Goal: Information Seeking & Learning: Learn about a topic

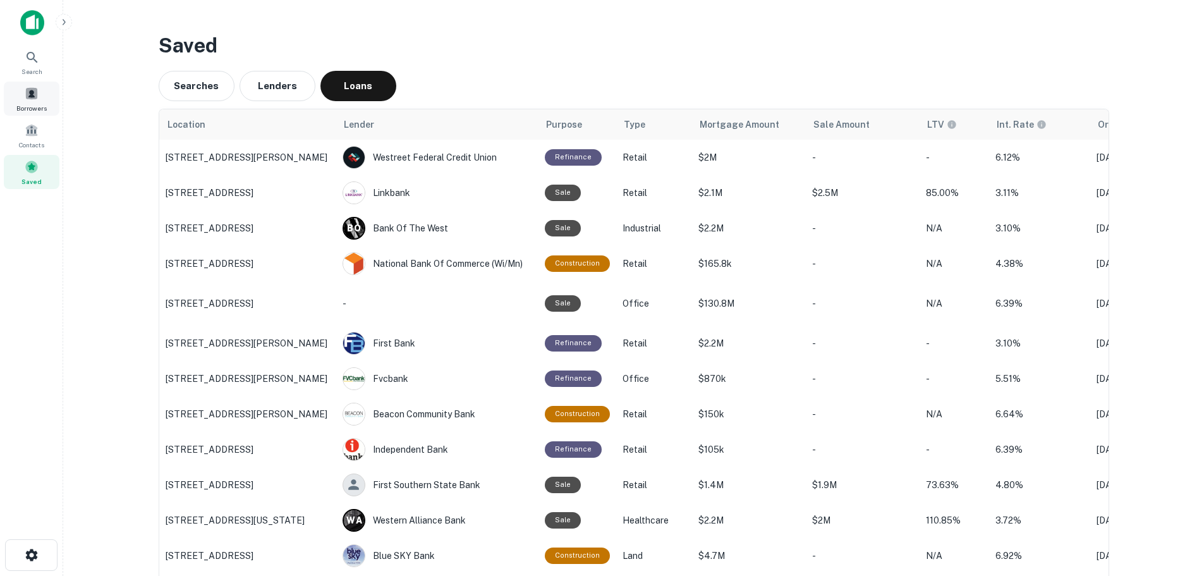
click at [16, 108] on span "Borrowers" at bounding box center [31, 108] width 30 height 10
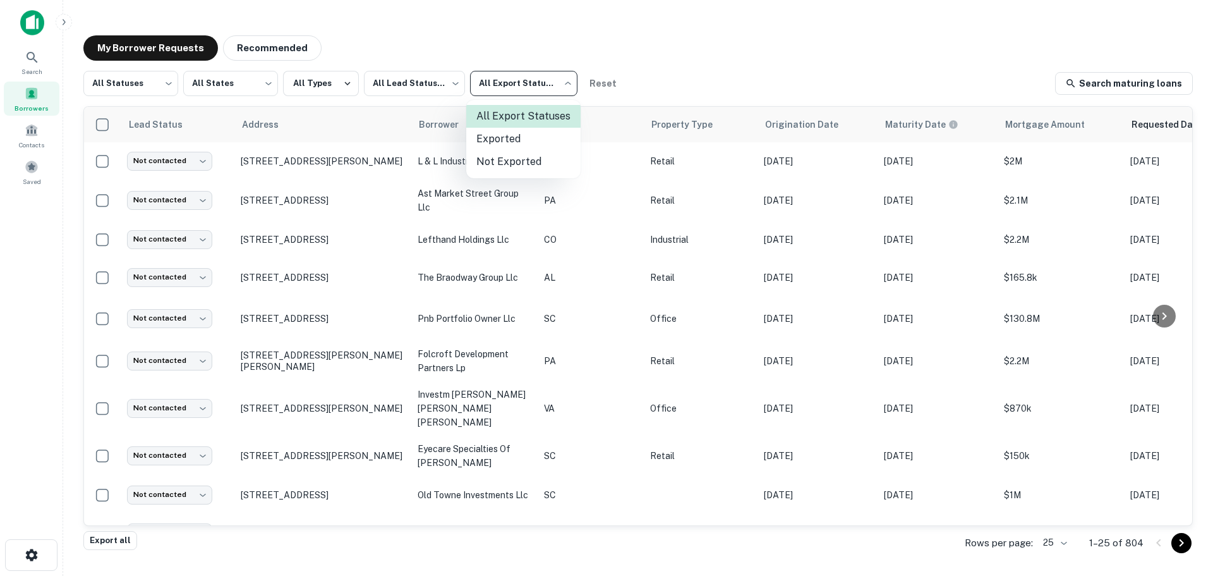
click at [521, 80] on body "Search Borrowers Contacts Saved My Borrower Requests Recommended All Statuses *…" at bounding box center [606, 288] width 1213 height 576
click at [443, 87] on div at bounding box center [606, 288] width 1213 height 576
click at [443, 87] on body "Search Borrowers Contacts Saved My Borrower Requests Recommended All Statuses *…" at bounding box center [606, 288] width 1213 height 576
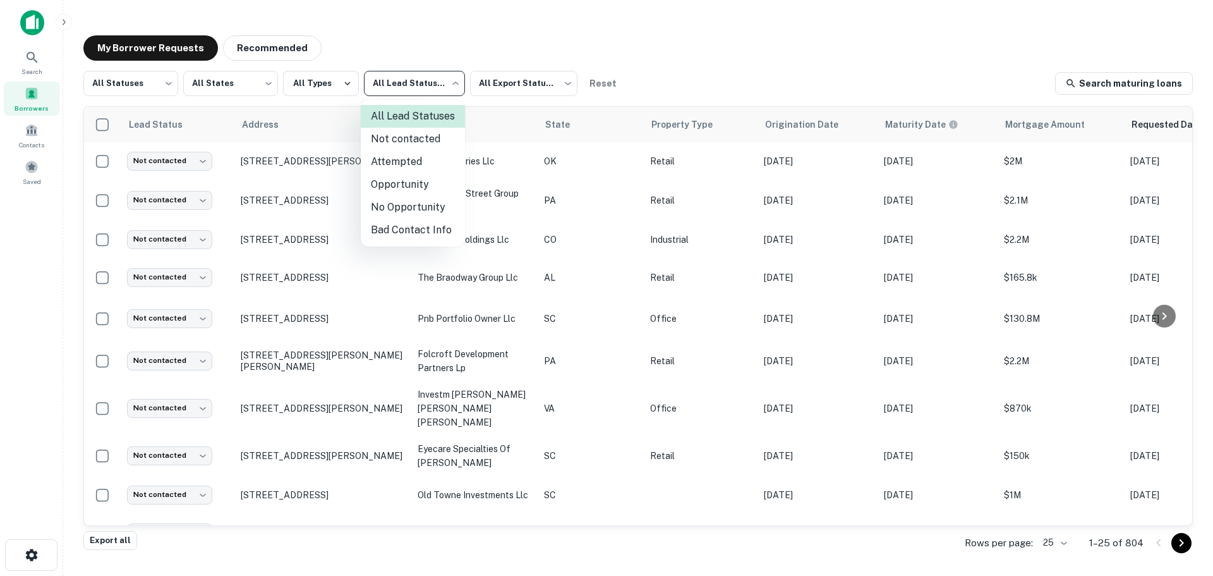
click at [358, 84] on div at bounding box center [606, 288] width 1213 height 576
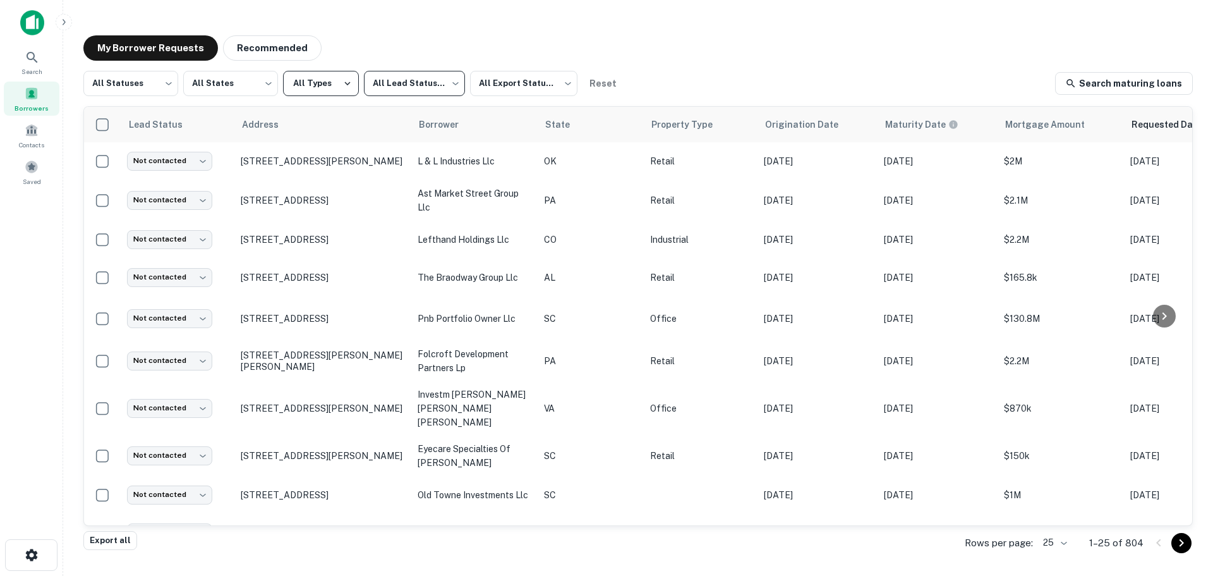
click at [348, 86] on icon "button" at bounding box center [347, 83] width 11 height 11
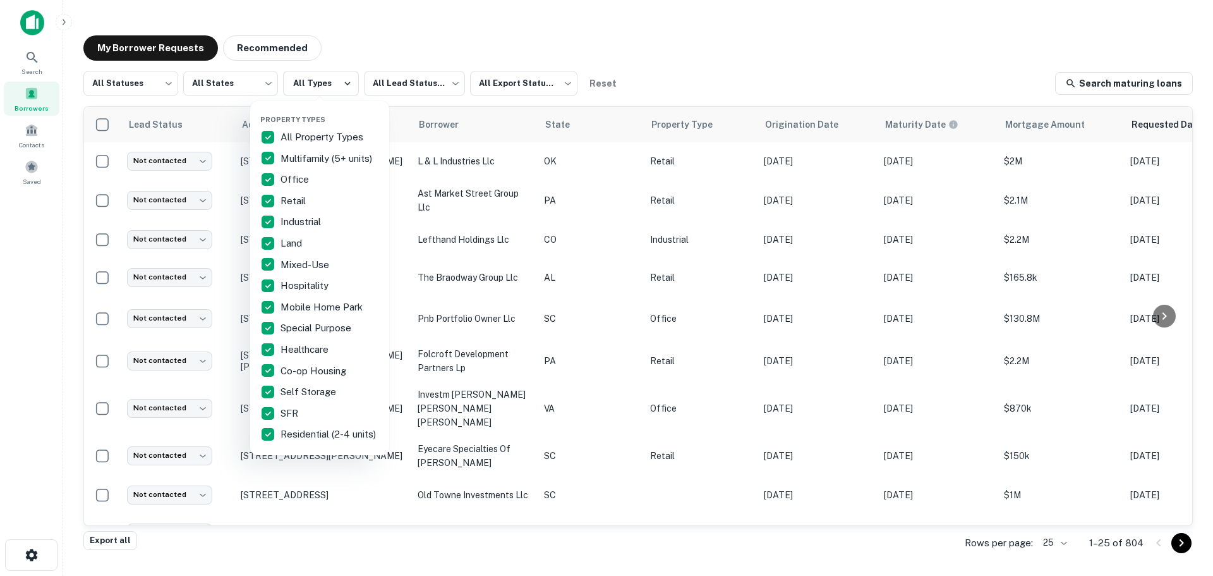
click at [373, 52] on div at bounding box center [606, 288] width 1213 height 576
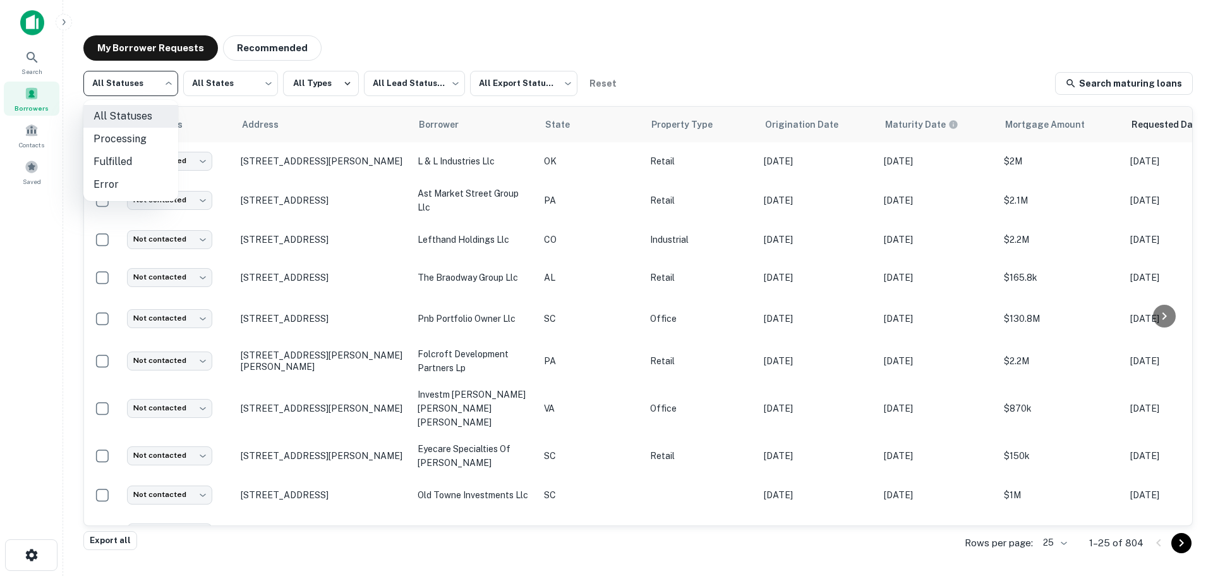
click at [153, 82] on body "Search Borrowers Contacts Saved My Borrower Requests Recommended All Statuses *…" at bounding box center [606, 288] width 1213 height 576
click at [140, 164] on li "Fulfilled" at bounding box center [130, 161] width 95 height 23
type input "*********"
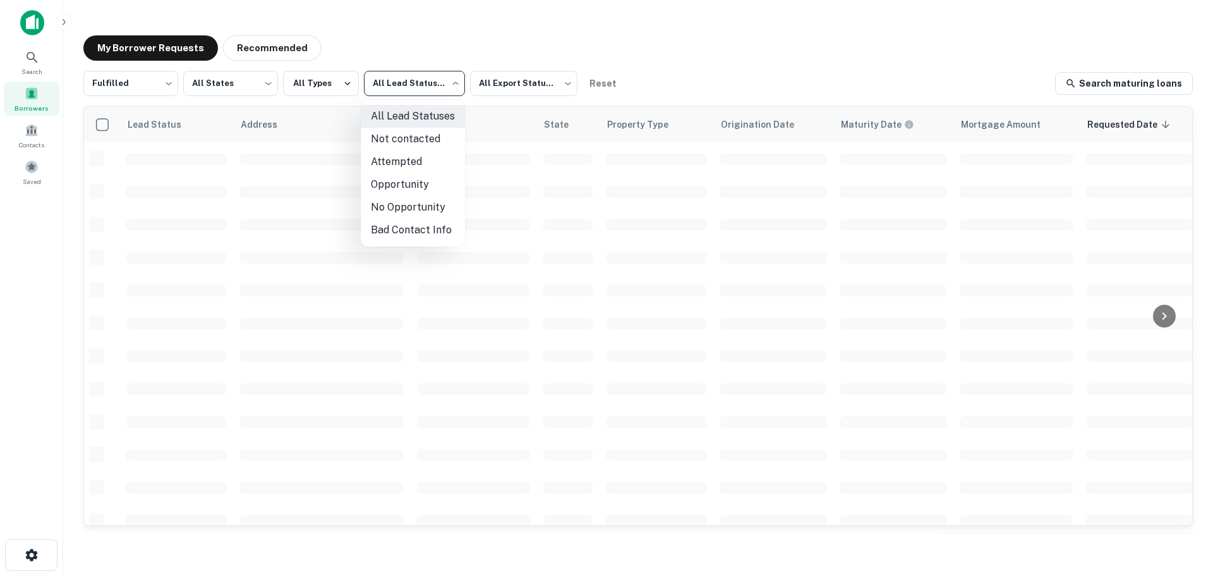
click at [446, 86] on body "Search Borrowers Contacts Saved My Borrower Requests Recommended Fulfilled ****…" at bounding box center [606, 288] width 1213 height 576
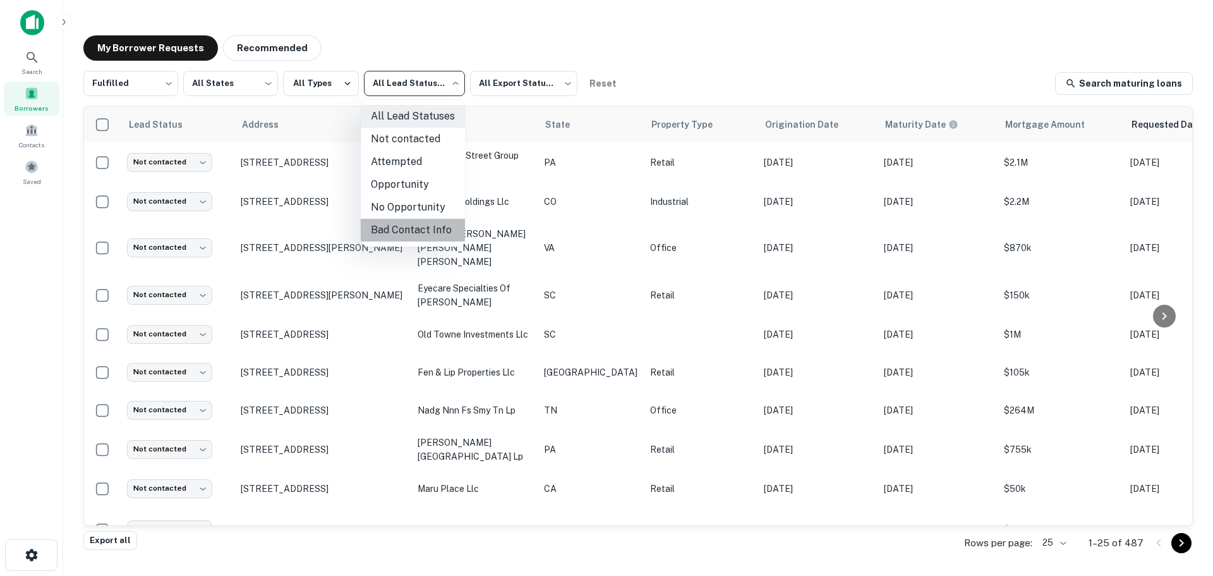
click at [420, 226] on li "Bad Contact Info" at bounding box center [413, 230] width 104 height 23
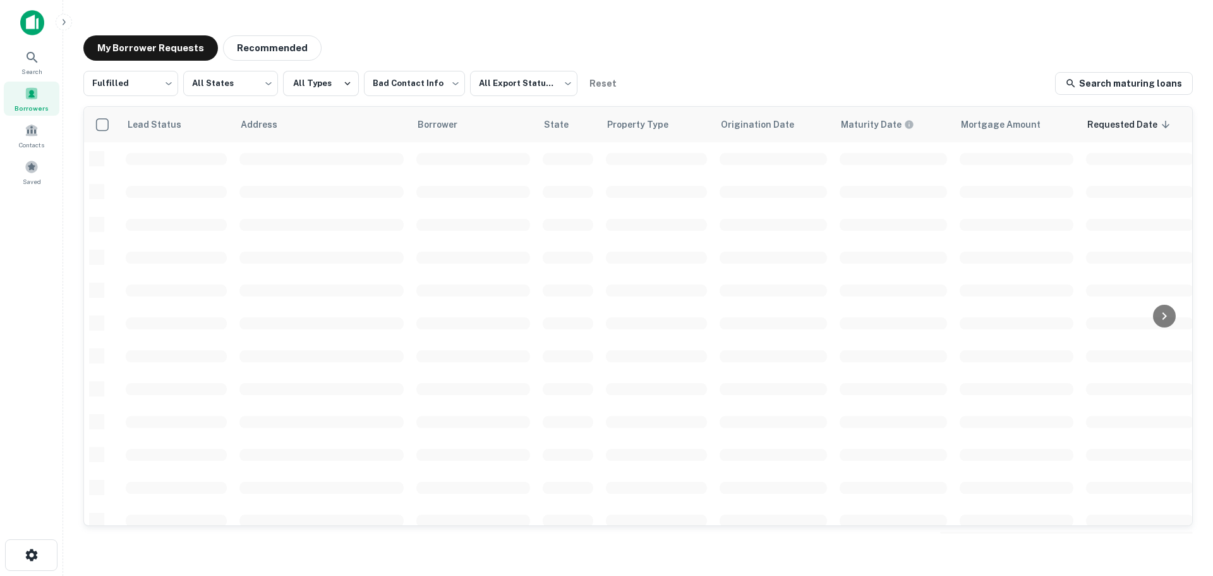
click at [454, 40] on div "My Borrower Requests Recommended" at bounding box center [638, 47] width 1110 height 25
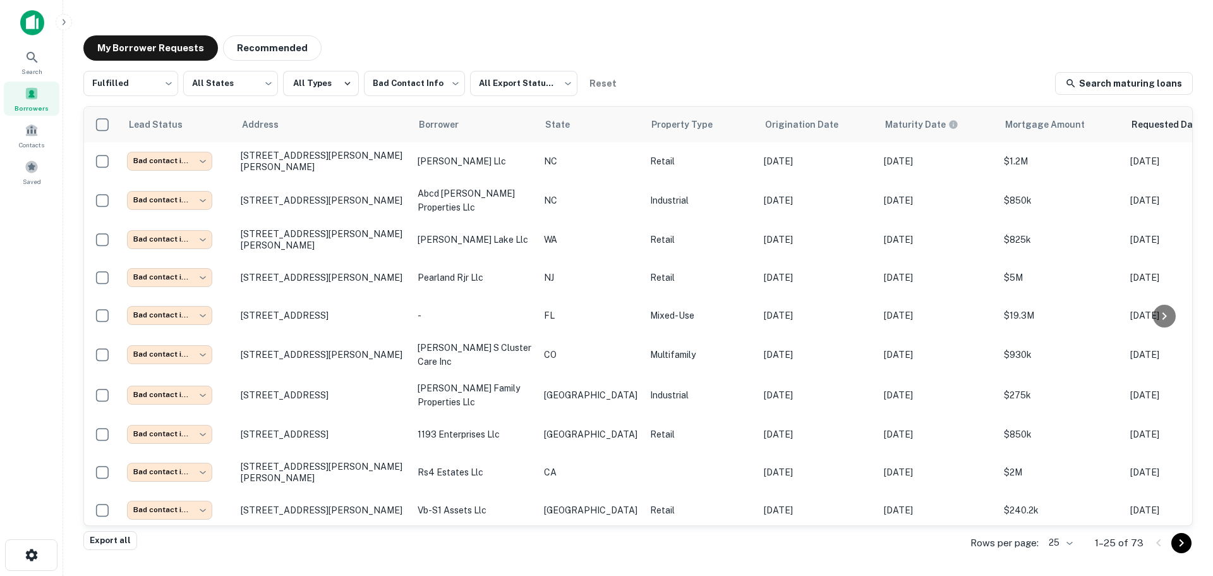
drag, startPoint x: 823, startPoint y: 60, endPoint x: 1012, endPoint y: 51, distance: 189.2
click at [973, 51] on div "My Borrower Requests Recommended" at bounding box center [638, 47] width 1110 height 25
click at [517, 44] on div "My Borrower Requests Recommended" at bounding box center [638, 47] width 1110 height 25
click at [342, 85] on icon "button" at bounding box center [347, 83] width 11 height 11
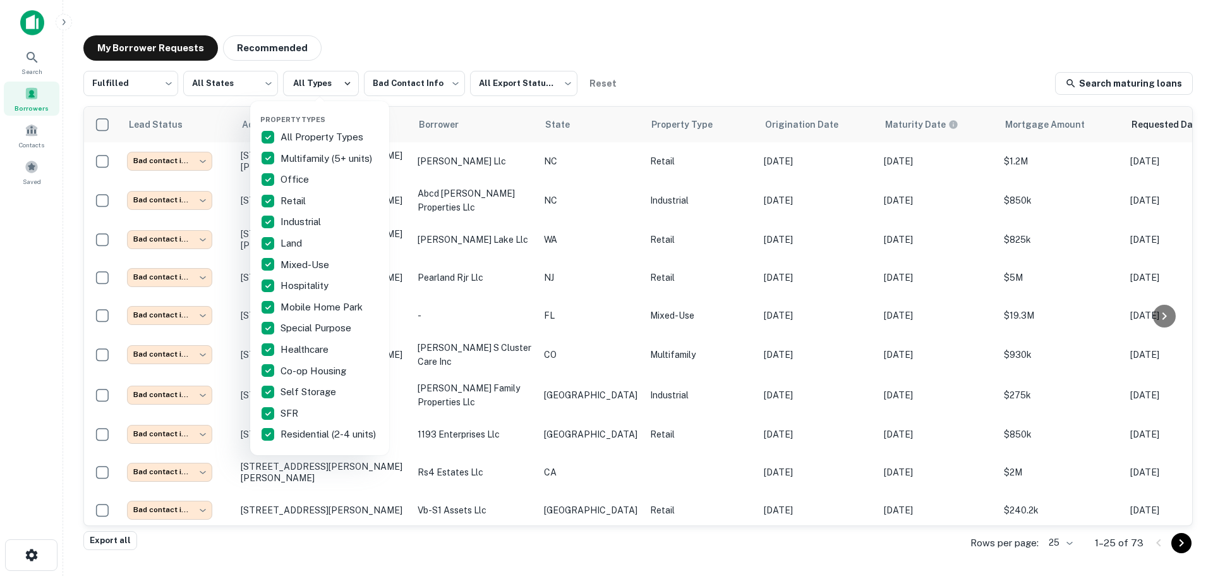
click at [454, 86] on div at bounding box center [606, 288] width 1213 height 576
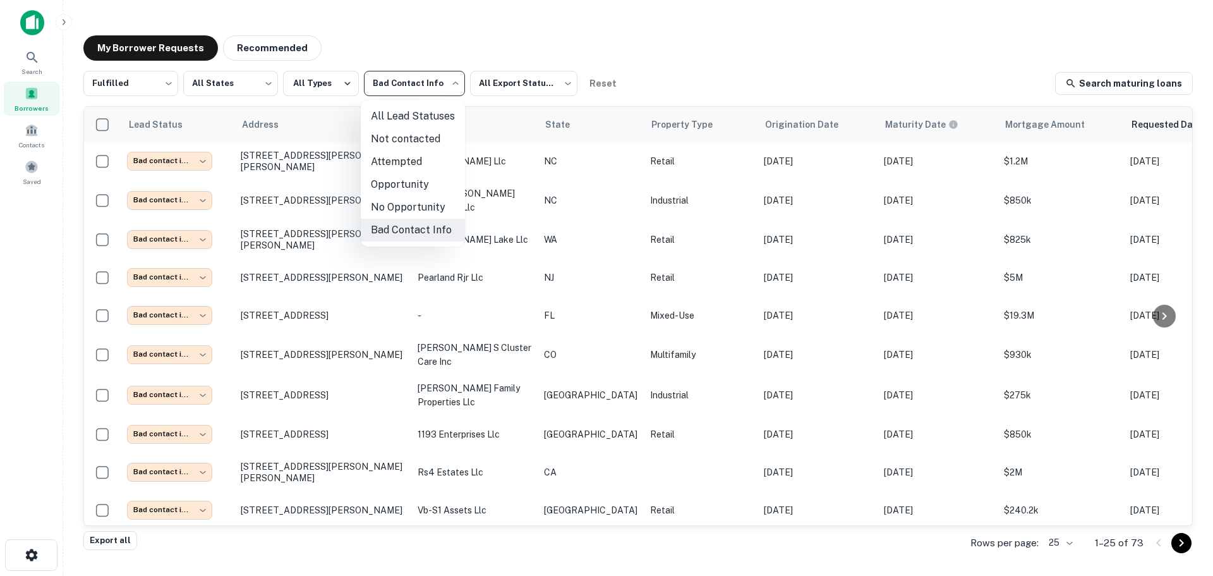
click at [454, 86] on body "**********" at bounding box center [606, 288] width 1213 height 576
click at [398, 178] on li "Opportunity" at bounding box center [413, 184] width 104 height 23
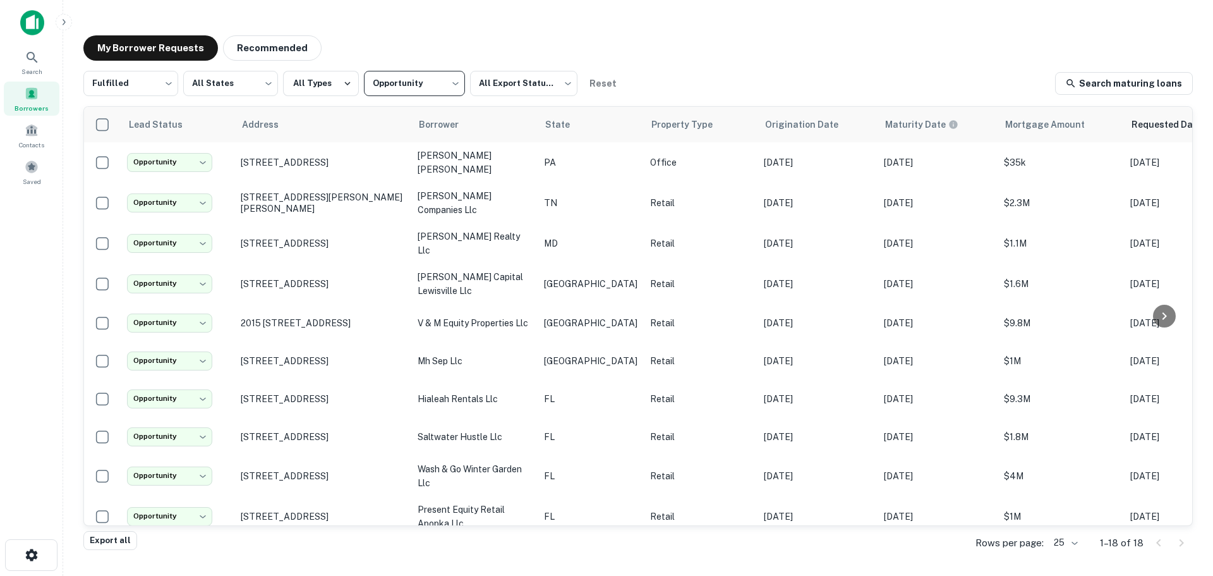
click at [439, 96] on body "**********" at bounding box center [606, 288] width 1213 height 576
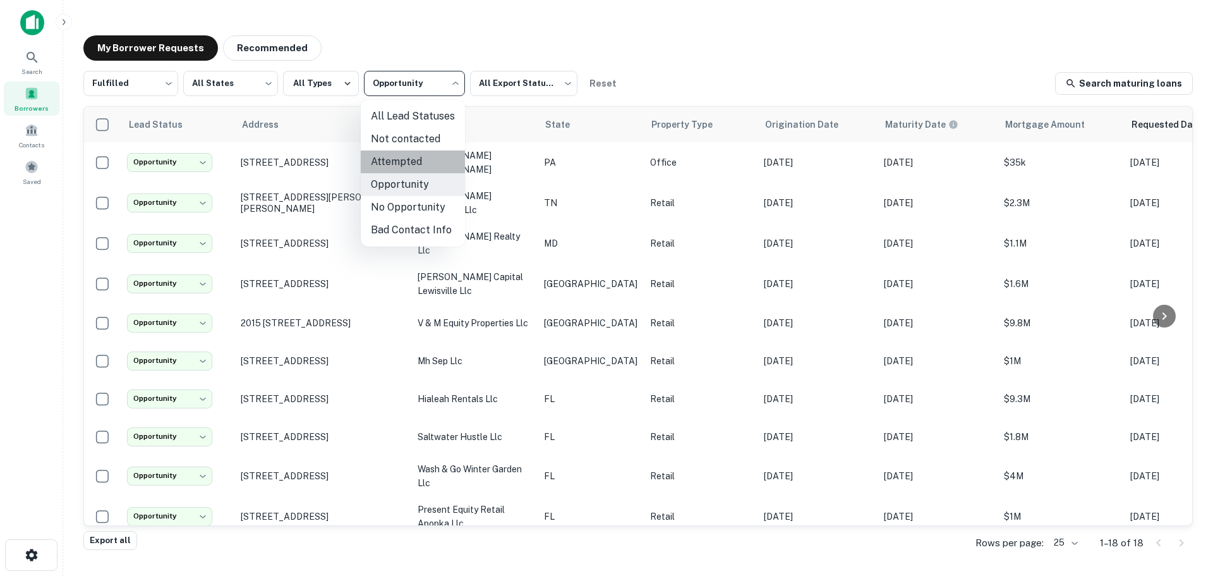
click at [416, 159] on li "Attempted" at bounding box center [413, 161] width 104 height 23
type input "*********"
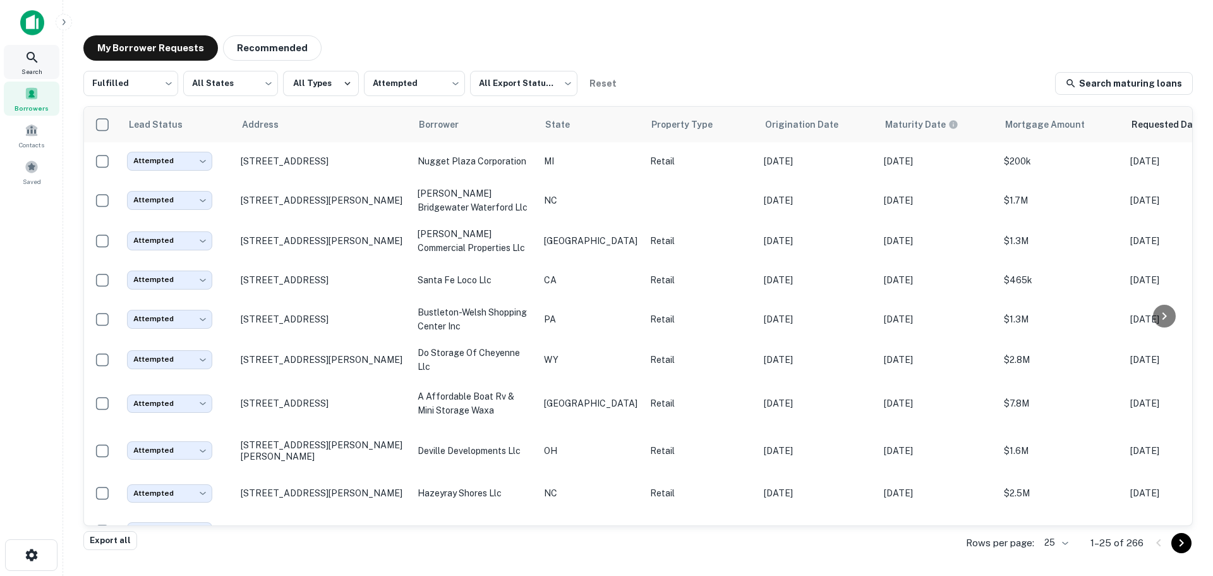
drag, startPoint x: 42, startPoint y: 63, endPoint x: 33, endPoint y: 66, distance: 9.2
click at [42, 63] on div "Search" at bounding box center [32, 62] width 56 height 34
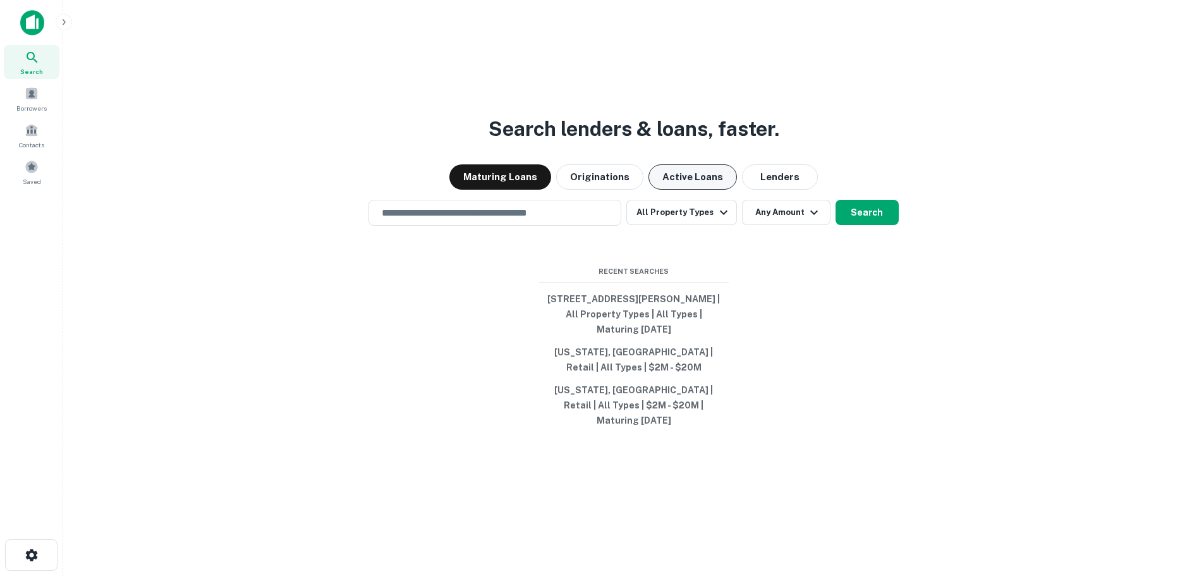
click at [699, 179] on button "Active Loans" at bounding box center [692, 176] width 88 height 25
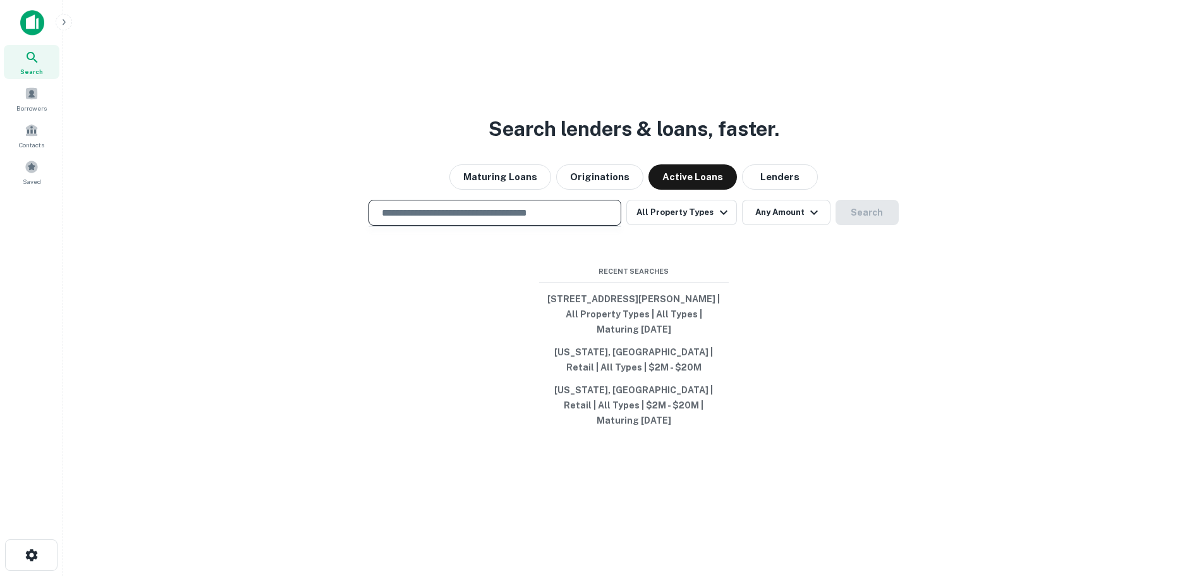
click at [571, 220] on input "text" at bounding box center [494, 212] width 241 height 15
type input "**********"
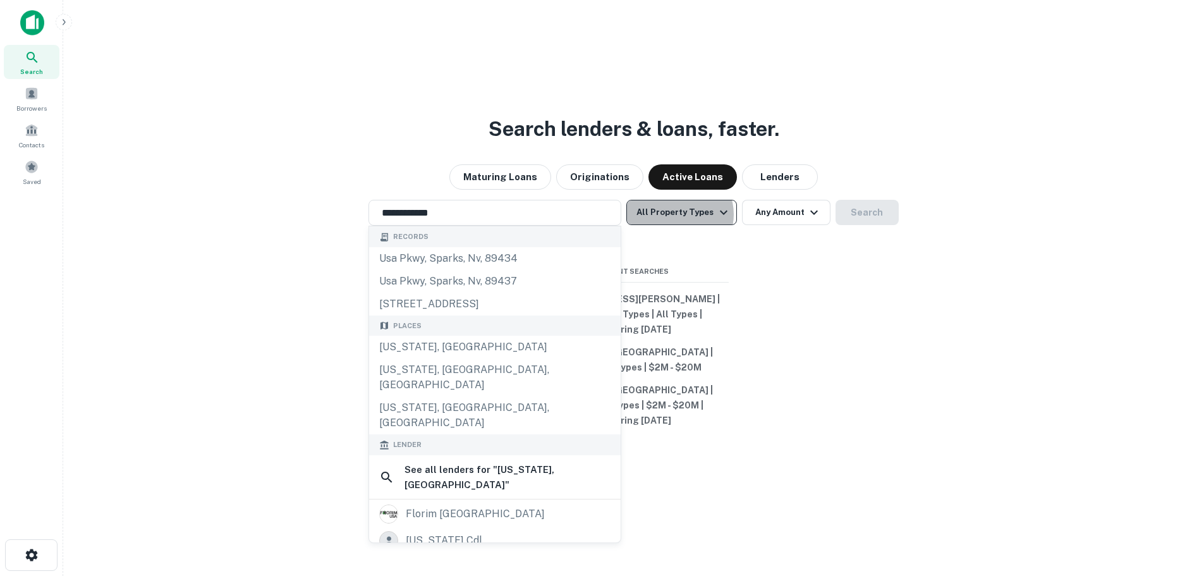
click at [681, 222] on button "All Property Types" at bounding box center [681, 212] width 110 height 25
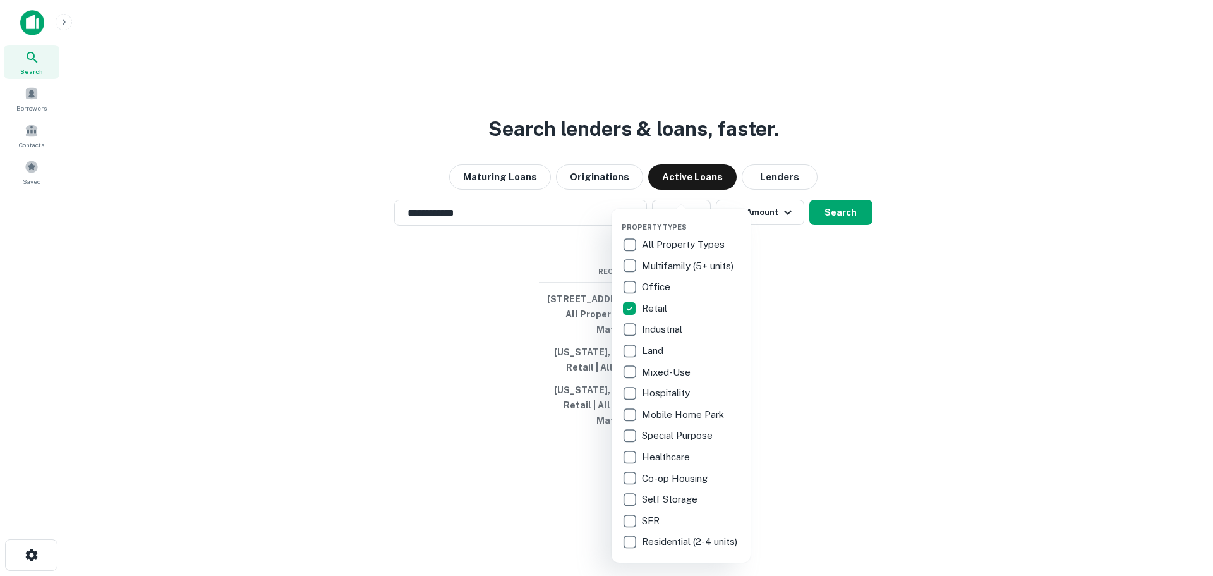
click at [786, 222] on div at bounding box center [606, 288] width 1213 height 576
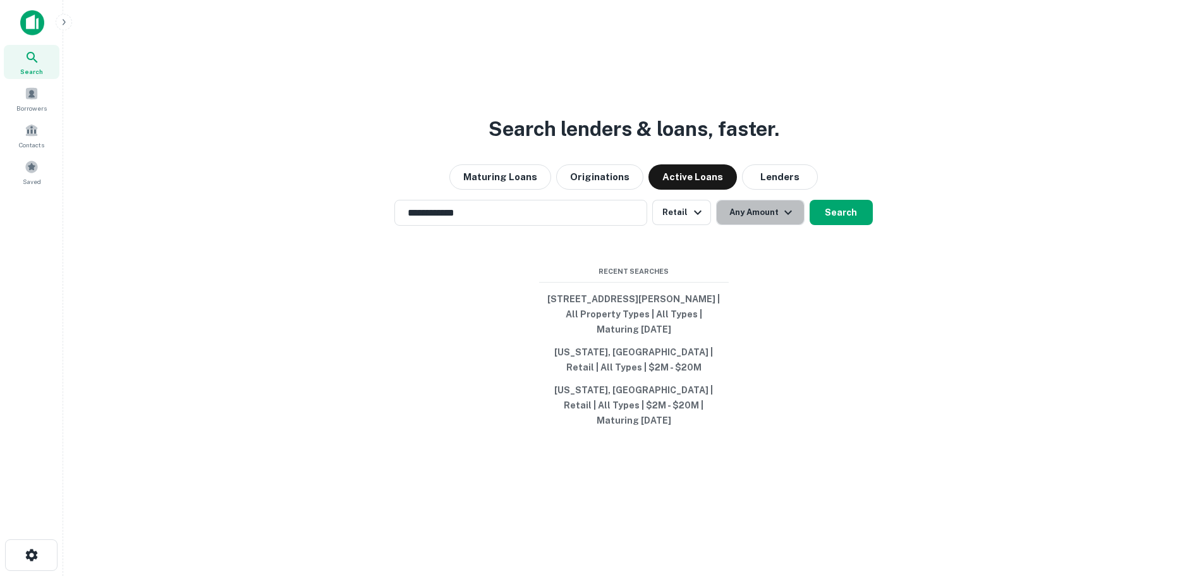
click at [785, 220] on icon "button" at bounding box center [787, 212] width 15 height 15
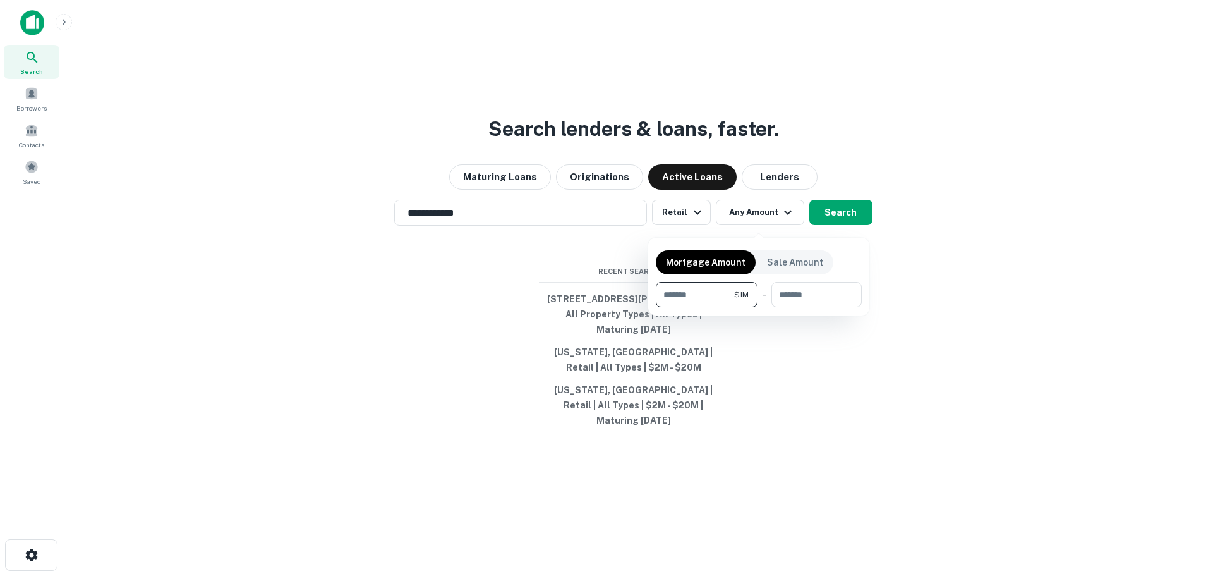
type input "*******"
click at [840, 222] on div at bounding box center [606, 288] width 1213 height 576
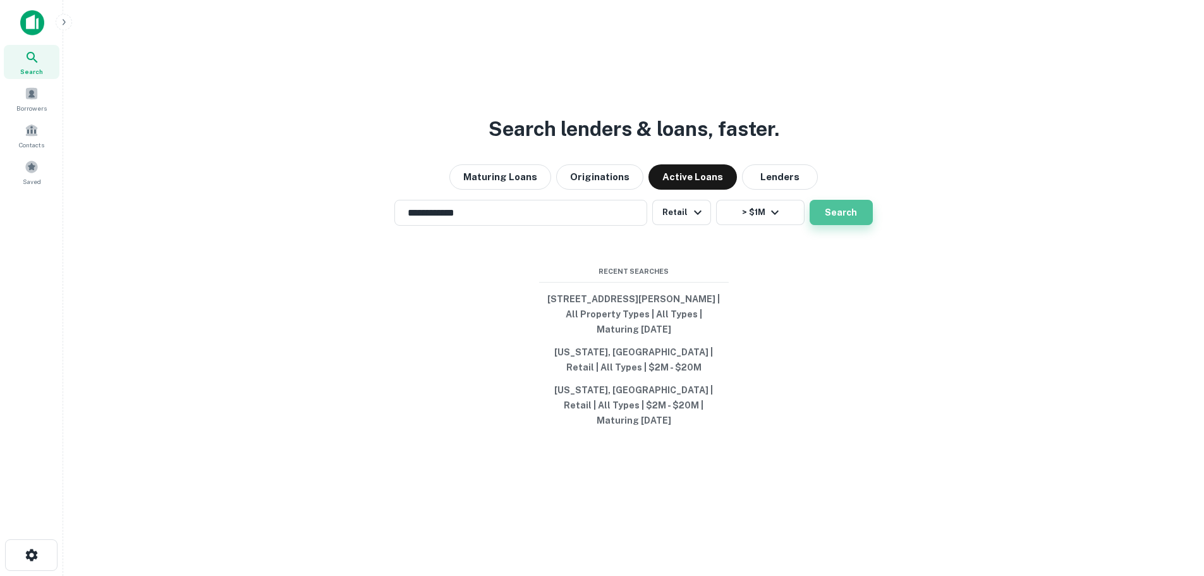
click at [837, 215] on button "Search" at bounding box center [841, 212] width 63 height 25
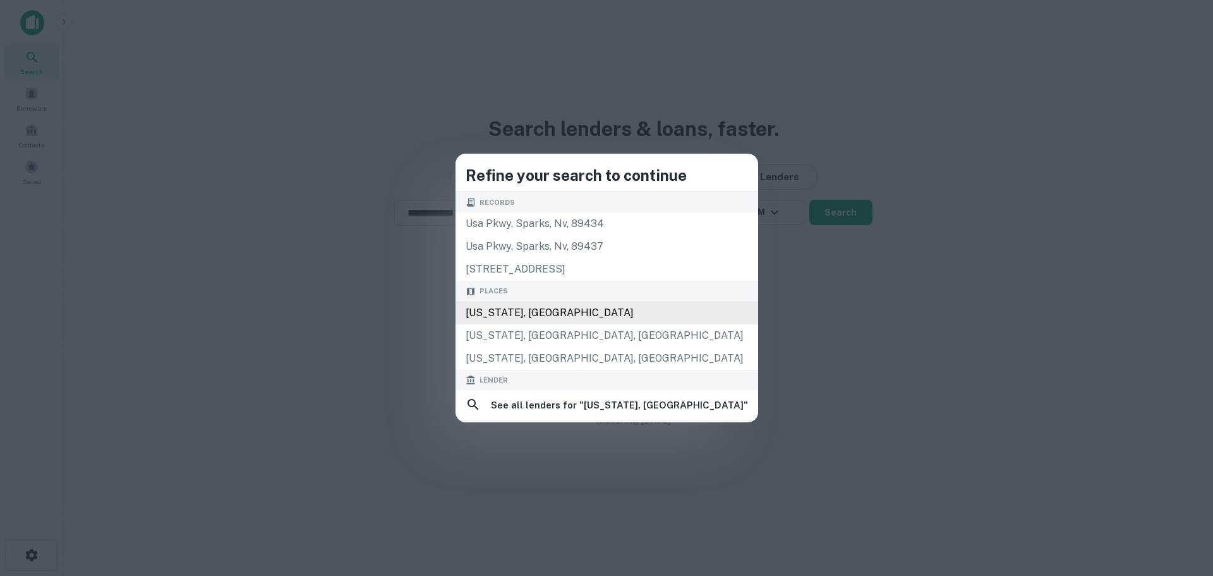
click at [590, 311] on div "Florida, USA" at bounding box center [607, 312] width 303 height 23
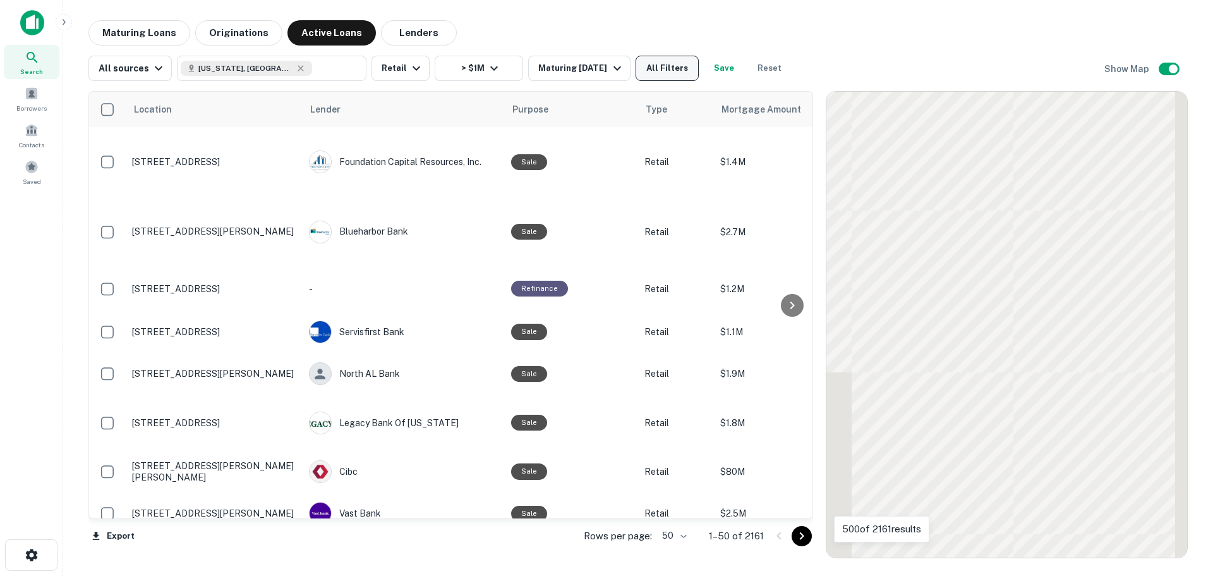
click at [685, 69] on button "All Filters" at bounding box center [667, 68] width 63 height 25
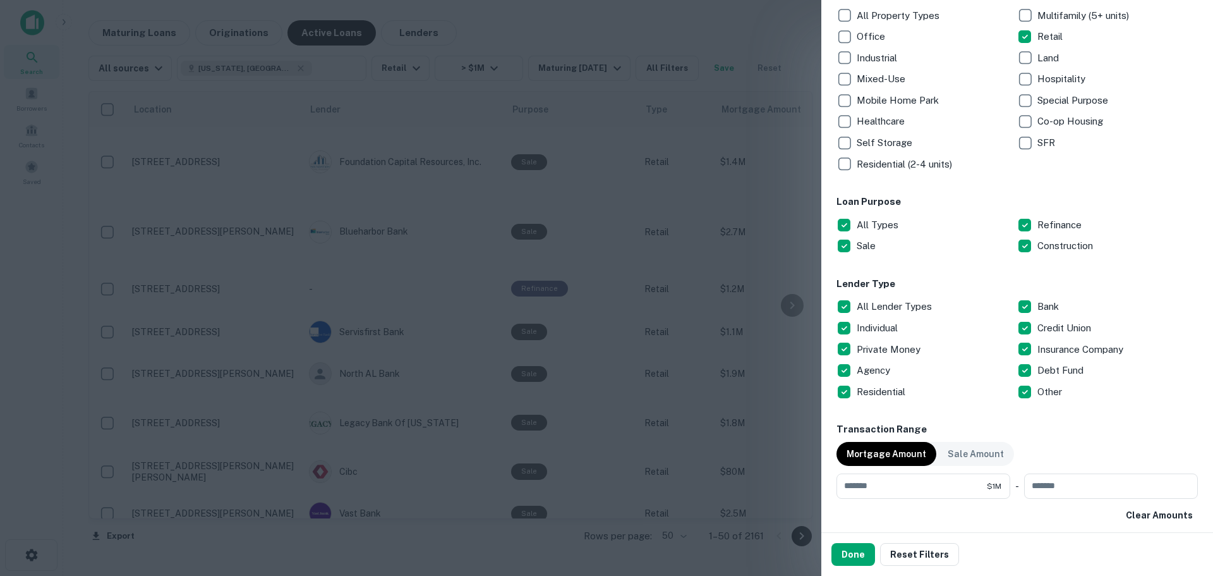
scroll to position [253, 0]
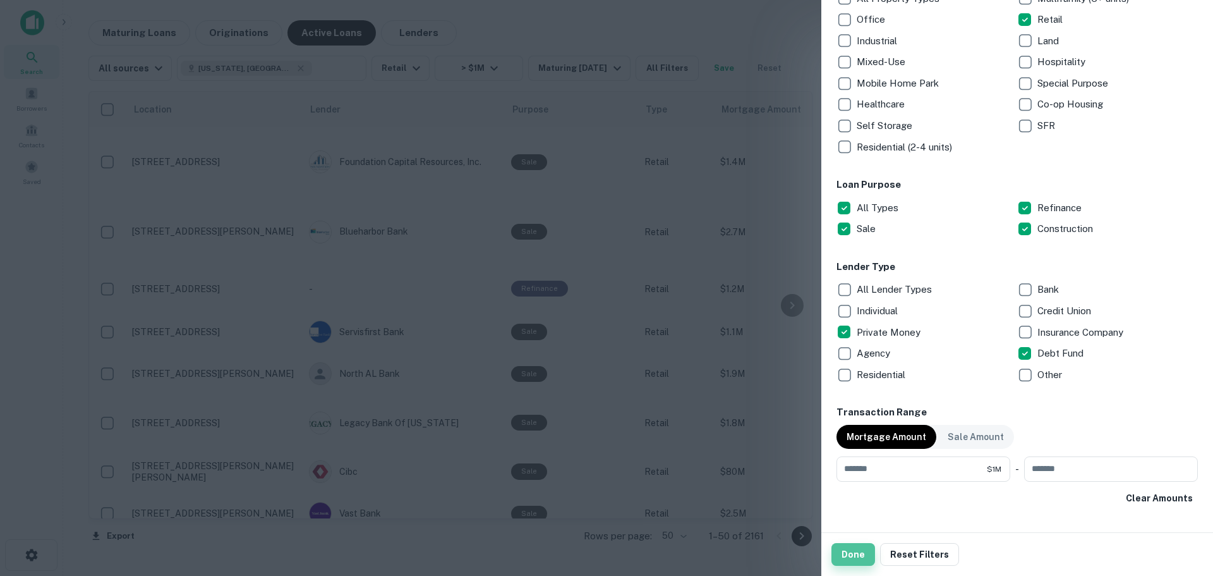
click at [853, 553] on button "Done" at bounding box center [854, 554] width 44 height 23
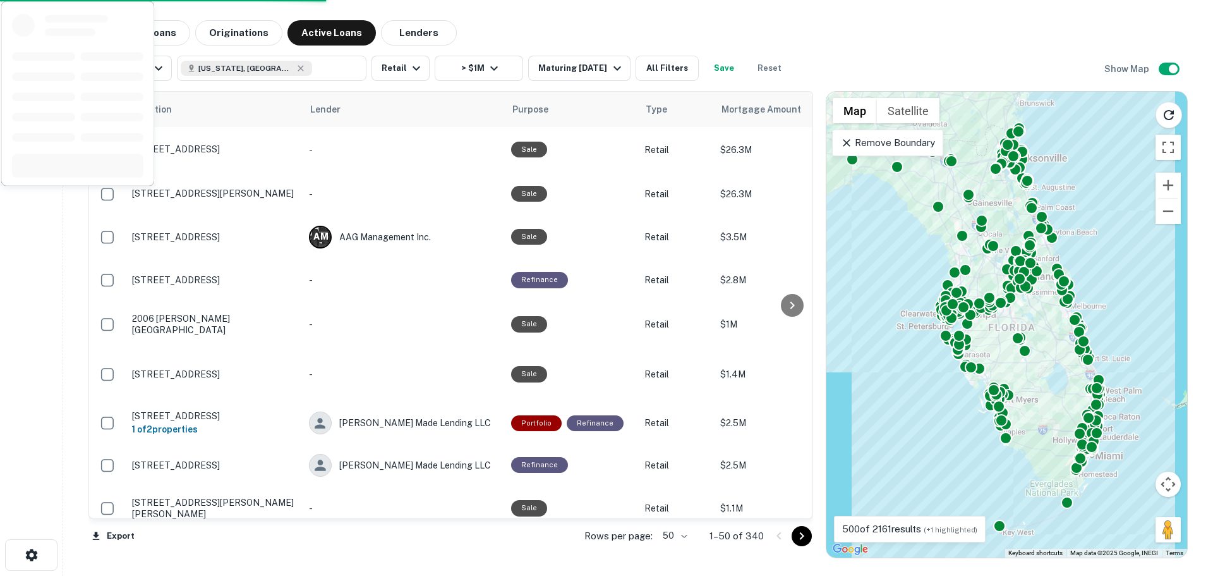
scroll to position [885, 0]
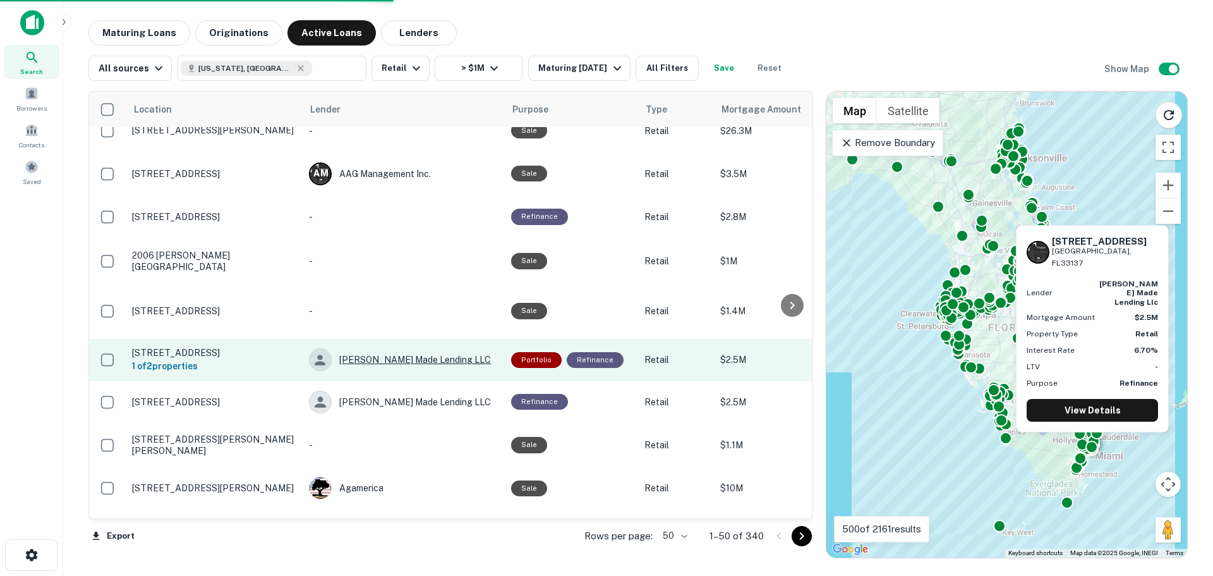
click at [373, 348] on div "Taylor Made Lending LLC" at bounding box center [404, 359] width 190 height 23
click at [379, 348] on div "Taylor Made Lending LLC" at bounding box center [404, 359] width 190 height 23
click at [378, 348] on div "Taylor Made Lending LLC" at bounding box center [404, 359] width 190 height 23
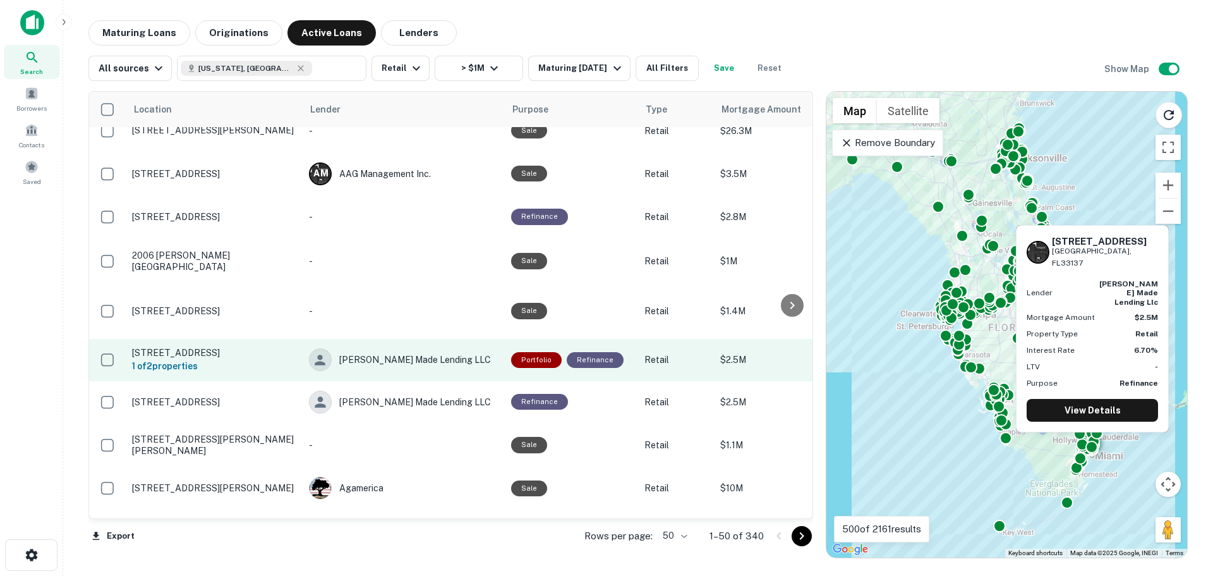
click at [198, 339] on td "5932 Ne 2nd Ave Miami, FL33137 1 of 2 properties" at bounding box center [214, 360] width 177 height 42
click at [276, 347] on p "5932 Ne 2nd Ave Miami, FL33137" at bounding box center [214, 352] width 164 height 11
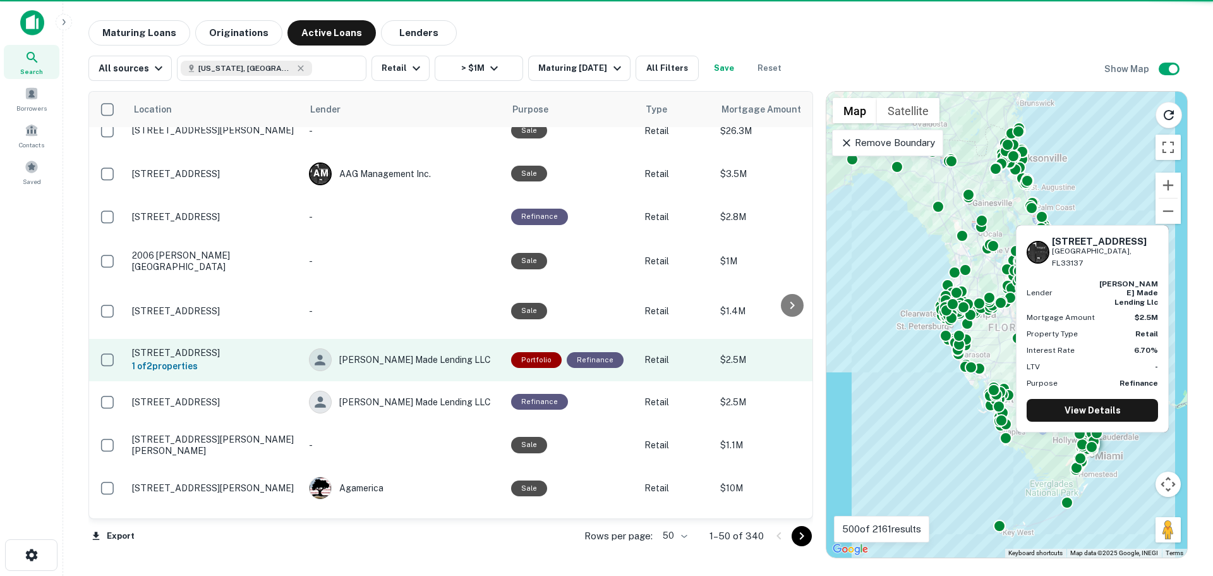
click at [277, 347] on p "5932 Ne 2nd Ave Miami, FL33137" at bounding box center [214, 352] width 164 height 11
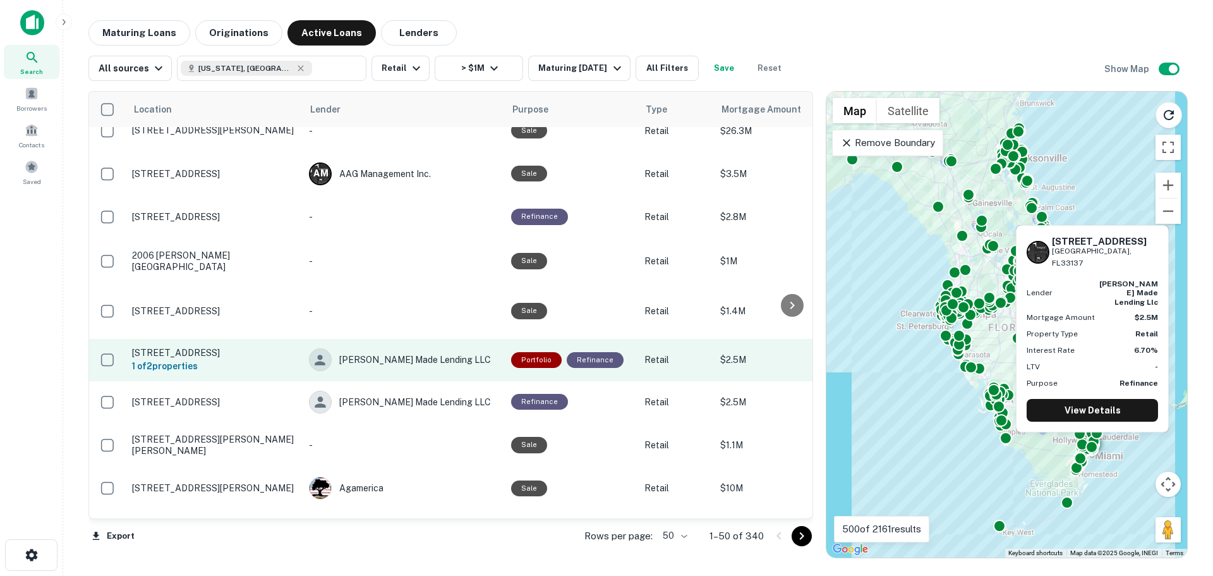
click at [277, 347] on p "5932 Ne 2nd Ave Miami, FL33137" at bounding box center [214, 352] width 164 height 11
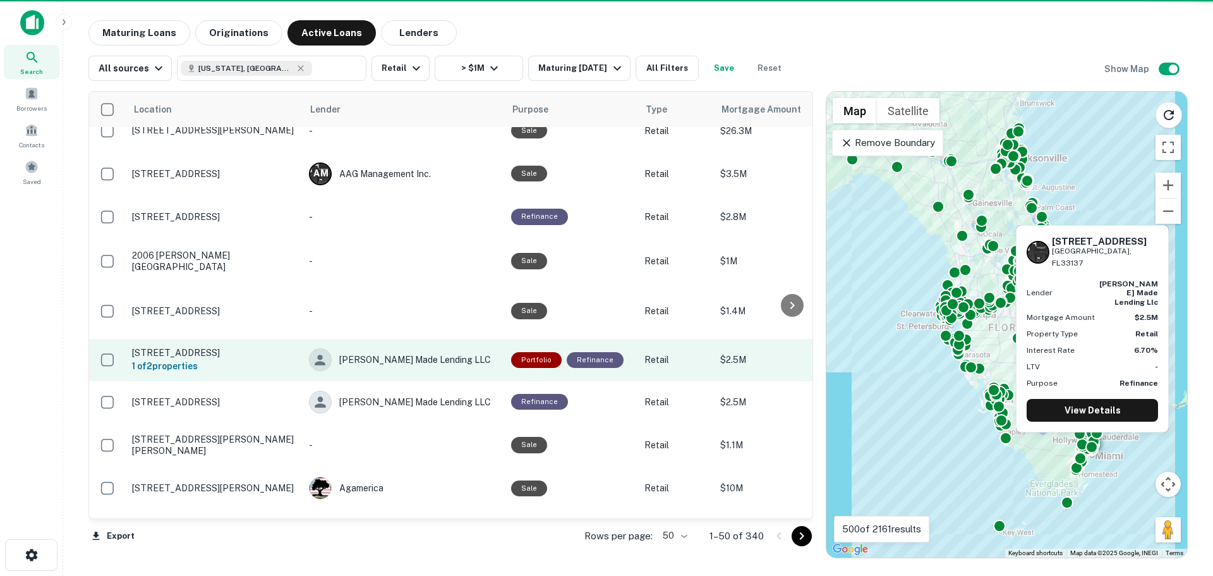
click at [277, 347] on p "5932 Ne 2nd Ave Miami, FL33137" at bounding box center [214, 352] width 164 height 11
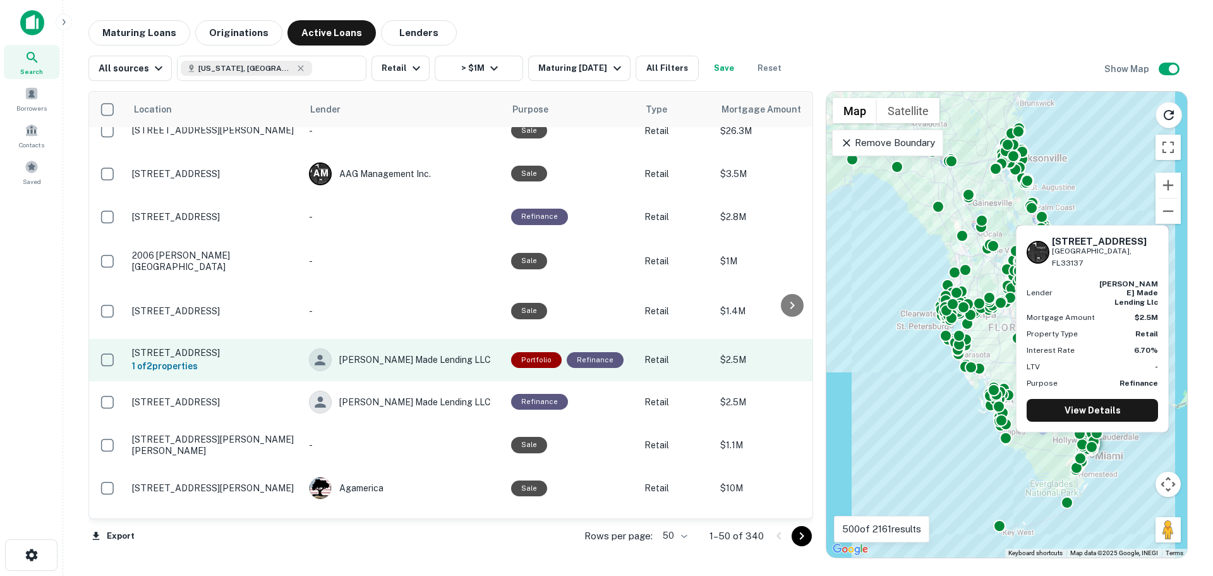
click at [277, 347] on p "5932 Ne 2nd Ave Miami, FL33137" at bounding box center [214, 352] width 164 height 11
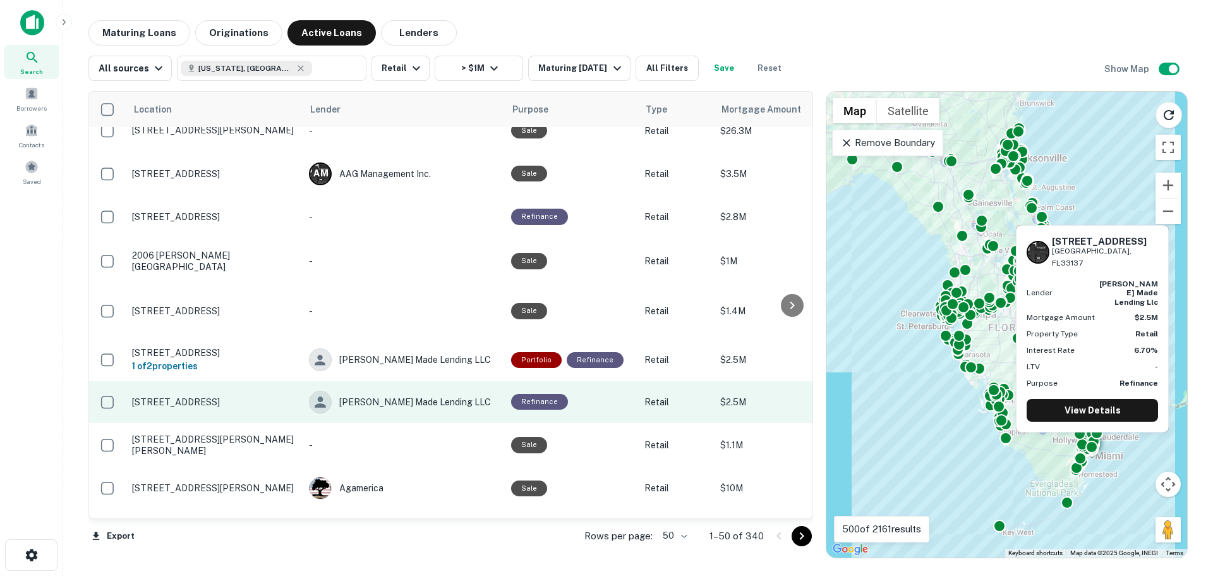
click at [216, 381] on td "114 Ne 54th St Miami, FL33137" at bounding box center [214, 402] width 177 height 42
click at [385, 391] on div "Taylor Made Lending LLC" at bounding box center [404, 402] width 190 height 23
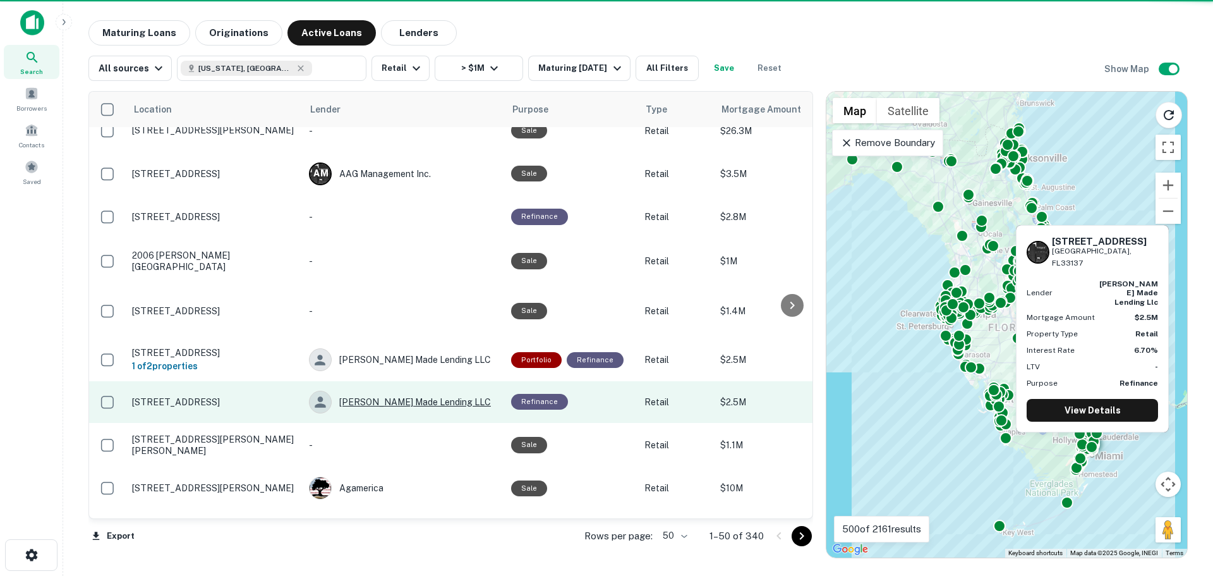
click at [385, 391] on div "Taylor Made Lending LLC" at bounding box center [404, 402] width 190 height 23
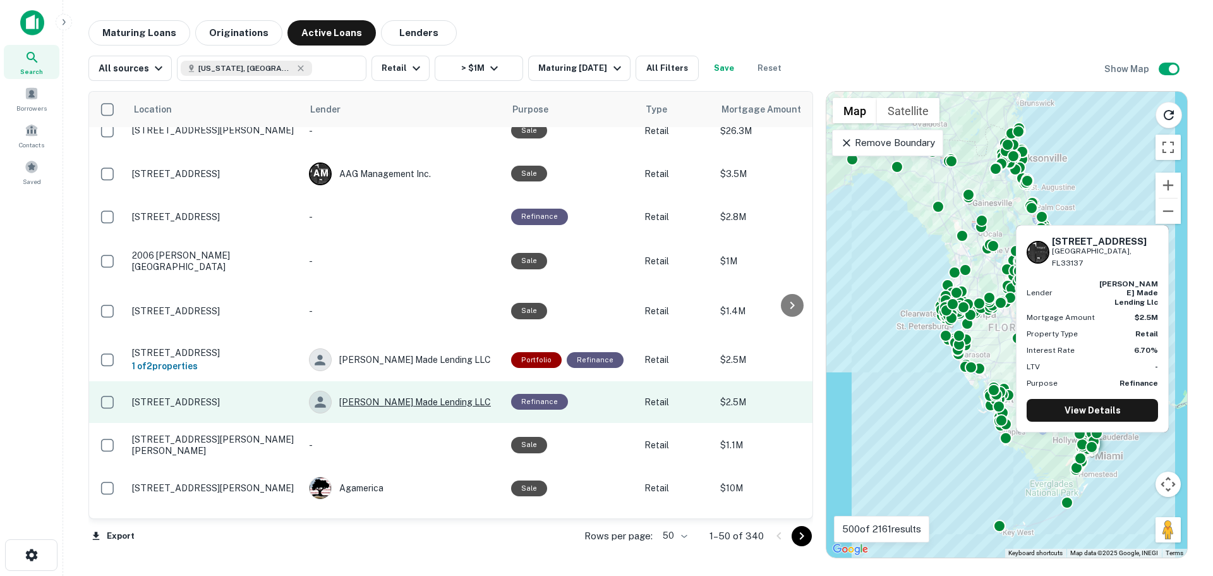
click at [385, 391] on div "Taylor Made Lending LLC" at bounding box center [404, 402] width 190 height 23
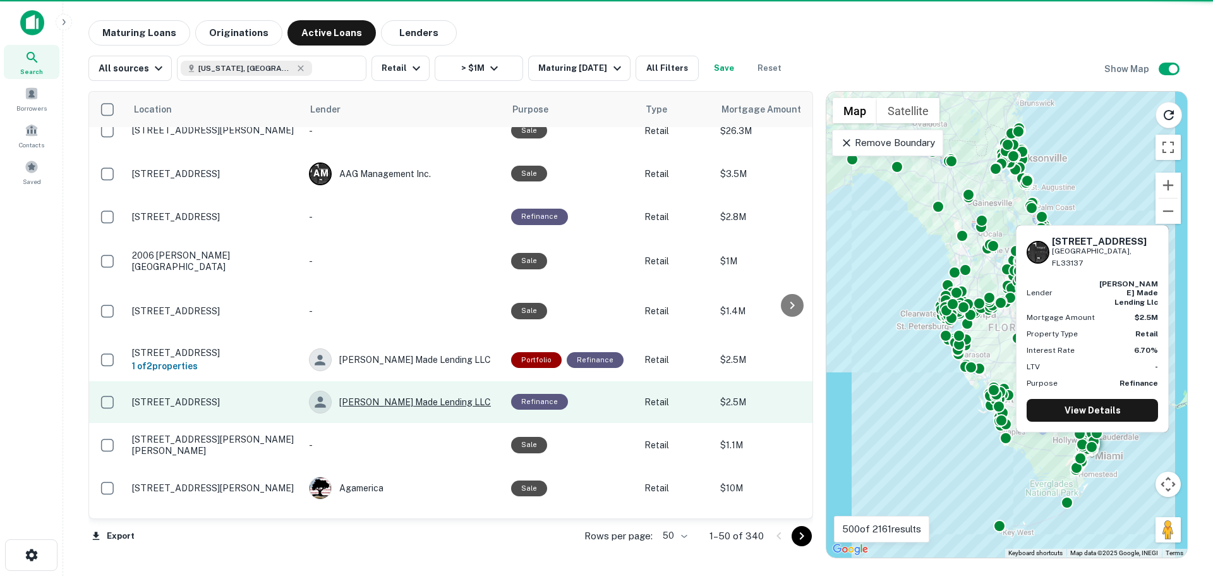
click at [385, 391] on div "Taylor Made Lending LLC" at bounding box center [404, 402] width 190 height 23
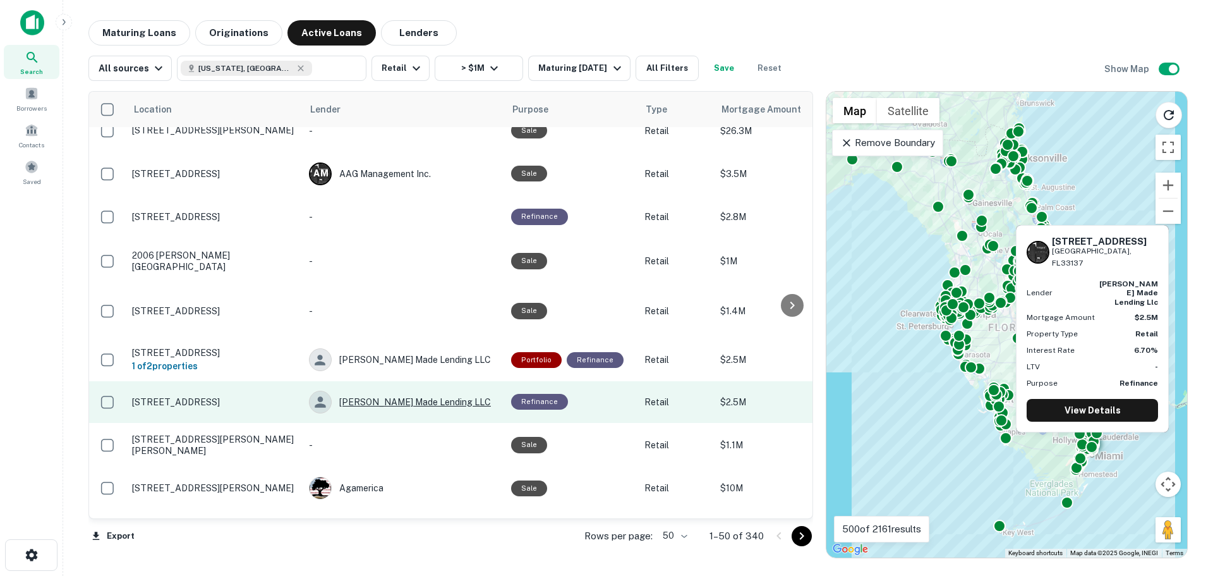
click at [385, 391] on div "Taylor Made Lending LLC" at bounding box center [404, 402] width 190 height 23
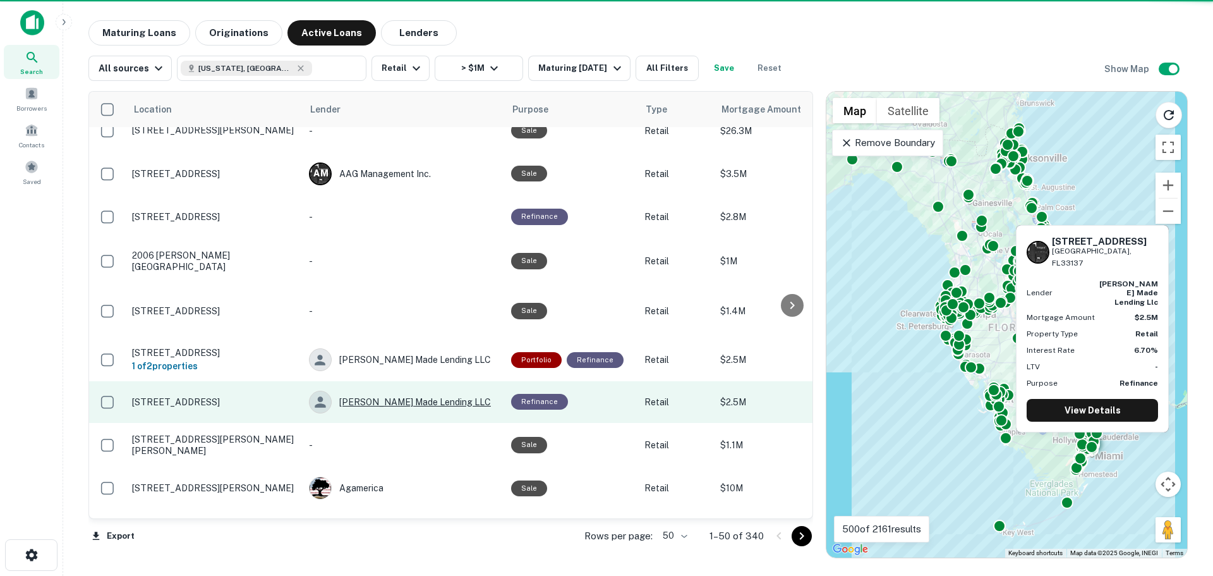
click at [385, 391] on div "Taylor Made Lending LLC" at bounding box center [404, 402] width 190 height 23
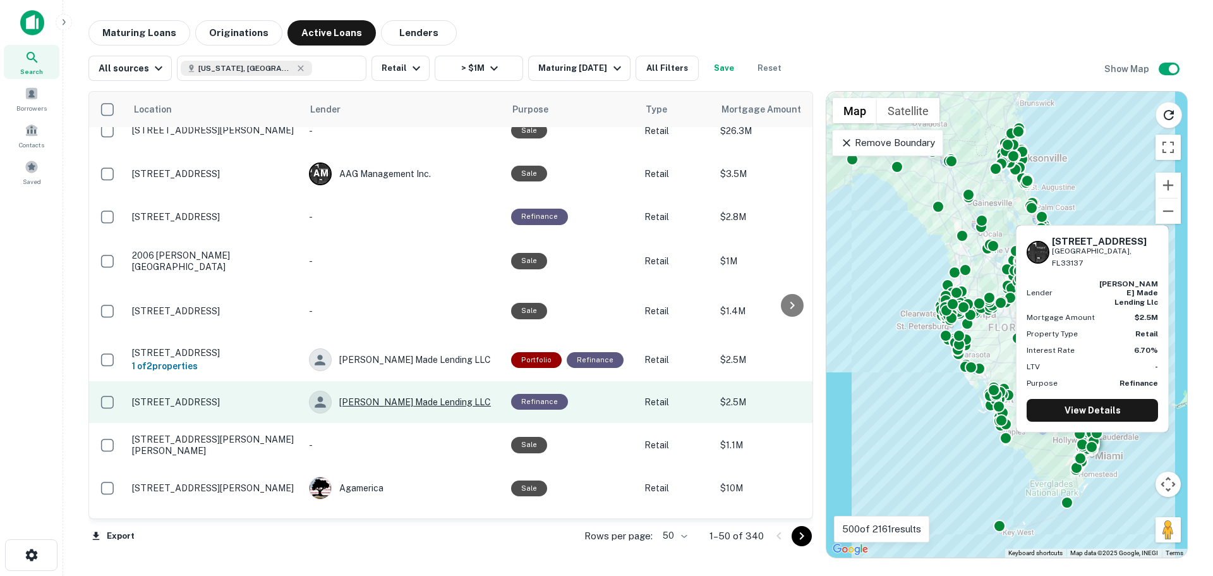
click at [385, 391] on div "Taylor Made Lending LLC" at bounding box center [404, 402] width 190 height 23
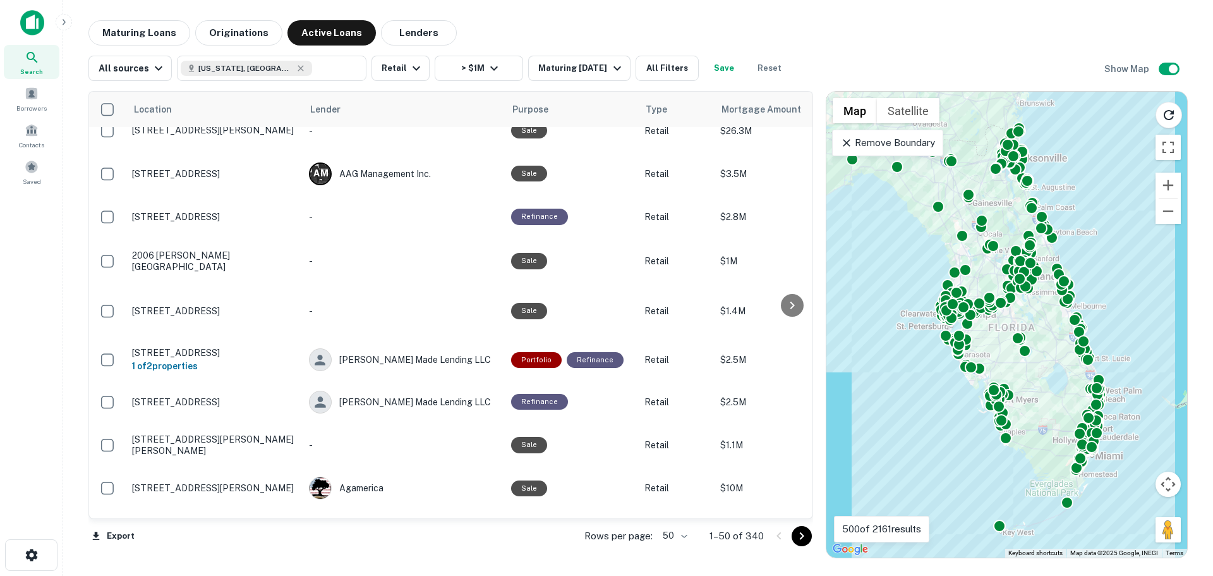
click at [33, 28] on img at bounding box center [32, 22] width 24 height 25
click at [21, 18] on img at bounding box center [32, 22] width 24 height 25
click at [28, 21] on img at bounding box center [32, 22] width 24 height 25
click at [64, 19] on icon "button" at bounding box center [64, 22] width 10 height 10
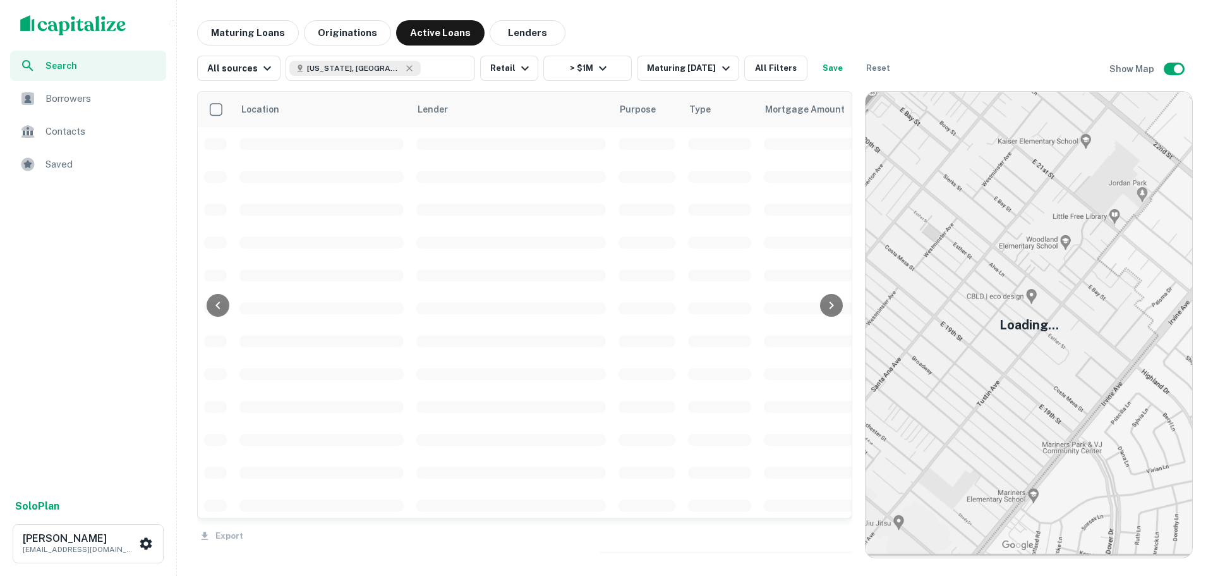
scroll to position [861, 0]
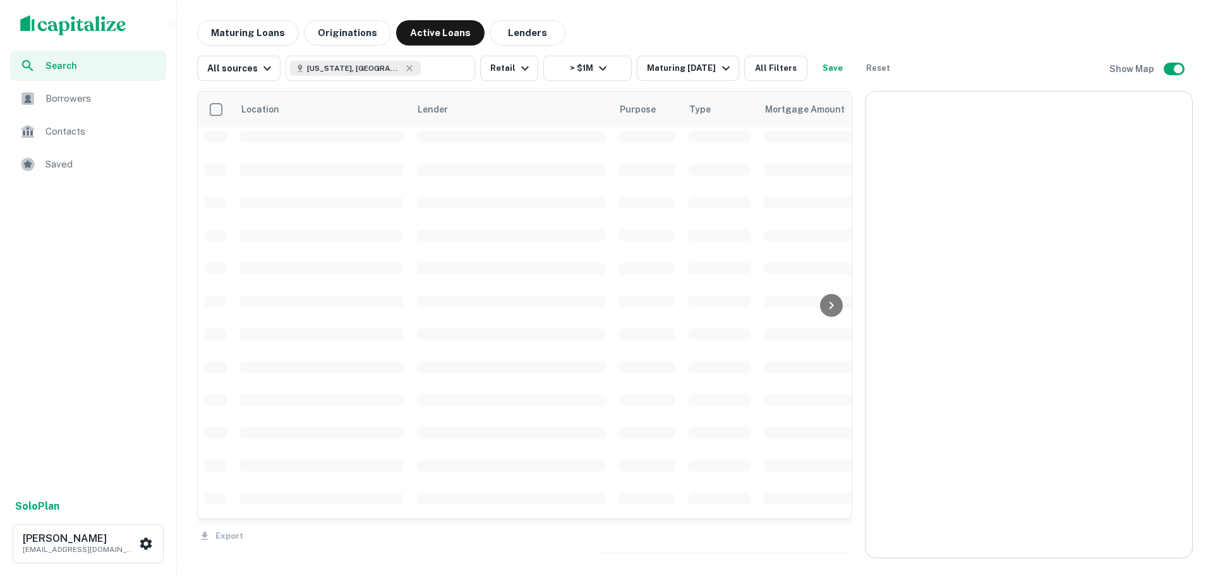
click at [82, 104] on span "Borrowers" at bounding box center [102, 98] width 113 height 15
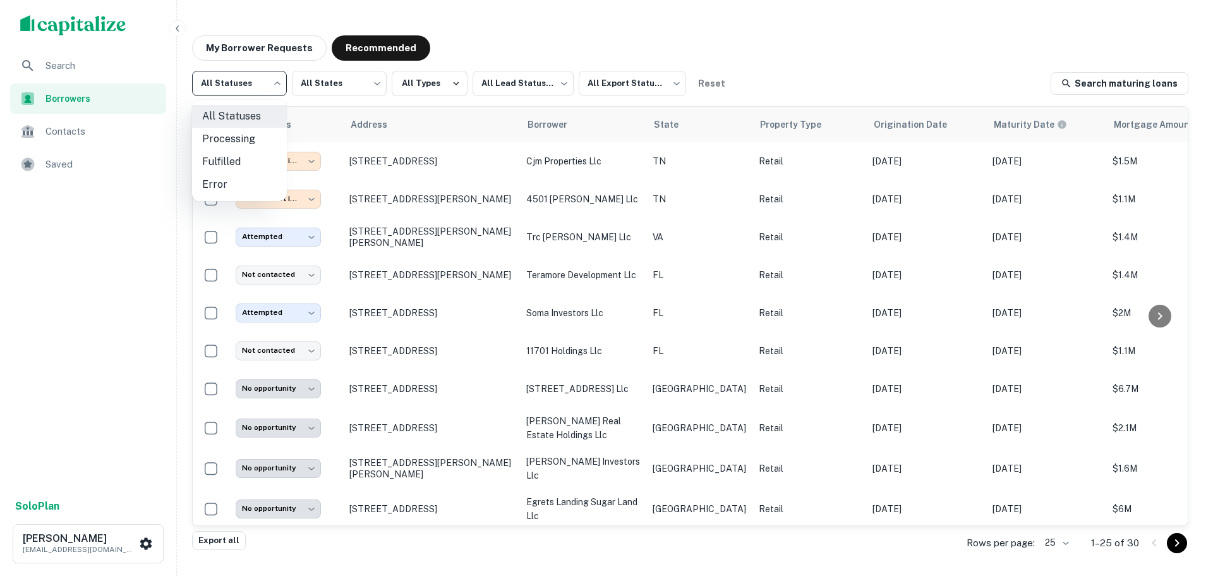
click at [256, 88] on body "**********" at bounding box center [606, 288] width 1213 height 576
click at [243, 161] on li "Fulfilled" at bounding box center [239, 161] width 95 height 23
type input "*********"
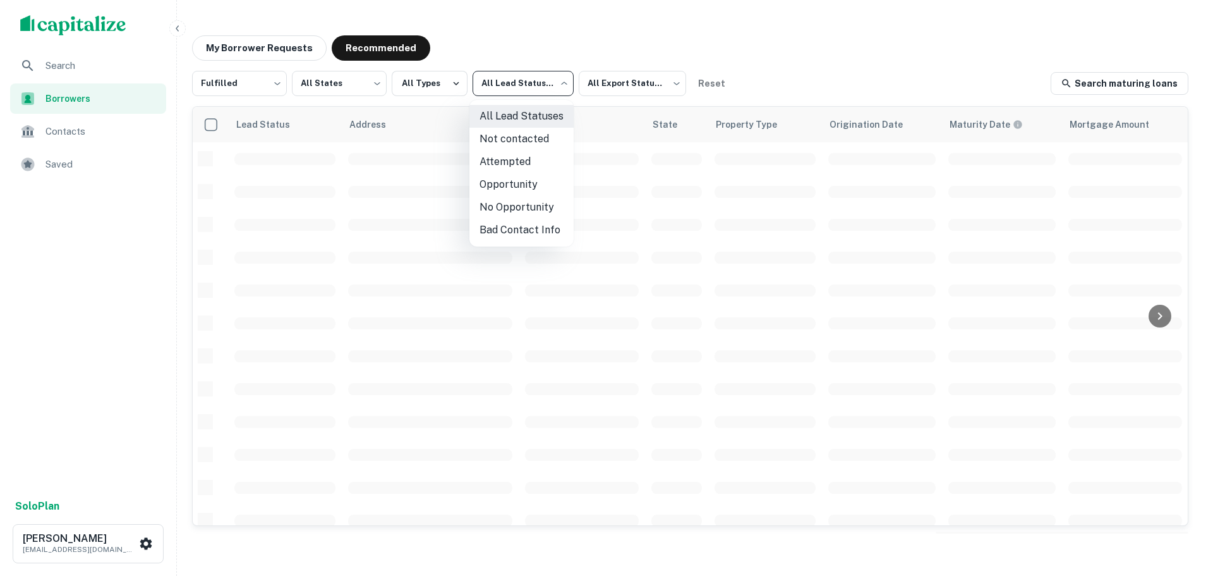
click at [513, 82] on body "Search Borrowers Contacts Saved Solo Plan [PERSON_NAME] [EMAIL_ADDRESS][DOMAIN_…" at bounding box center [606, 288] width 1213 height 576
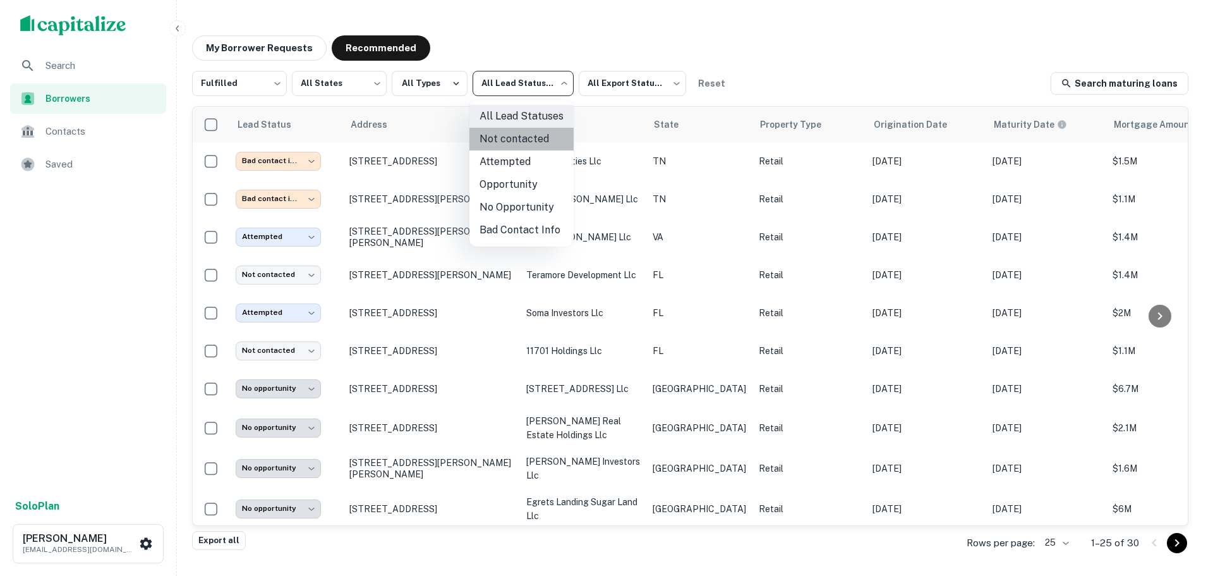
click at [520, 145] on li "Not contacted" at bounding box center [522, 139] width 104 height 23
type input "****"
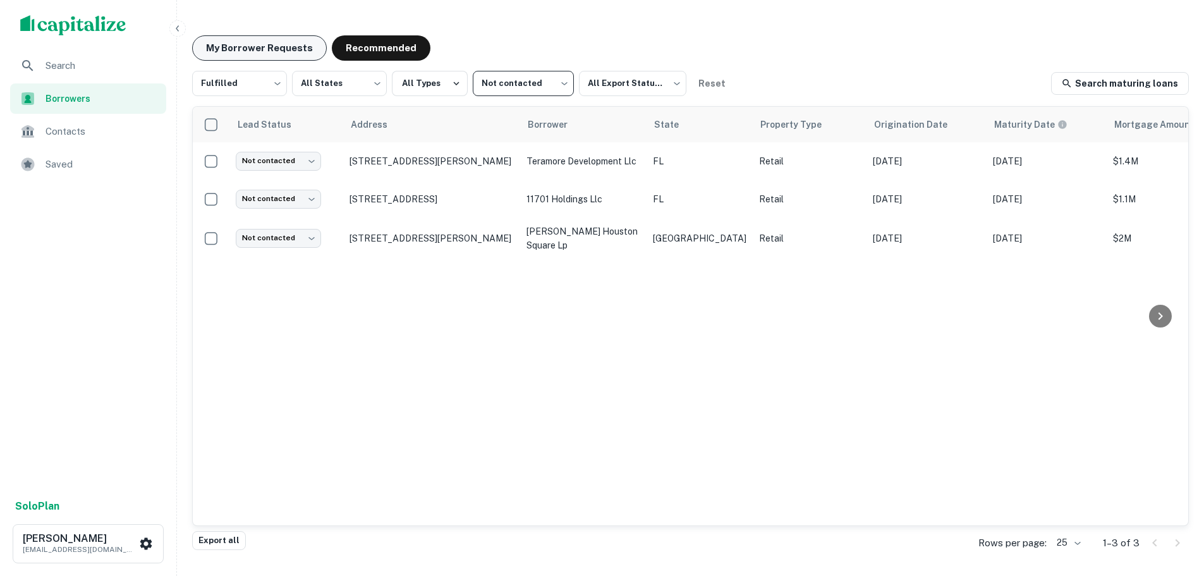
click at [252, 42] on button "My Borrower Requests" at bounding box center [259, 47] width 135 height 25
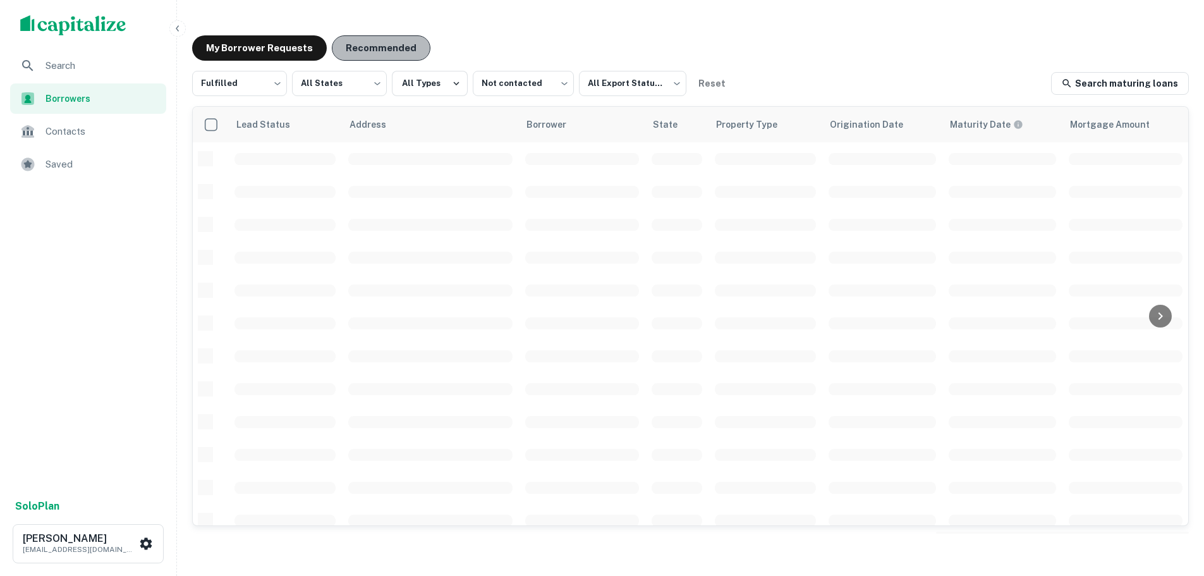
click at [387, 43] on button "Recommended" at bounding box center [381, 47] width 99 height 25
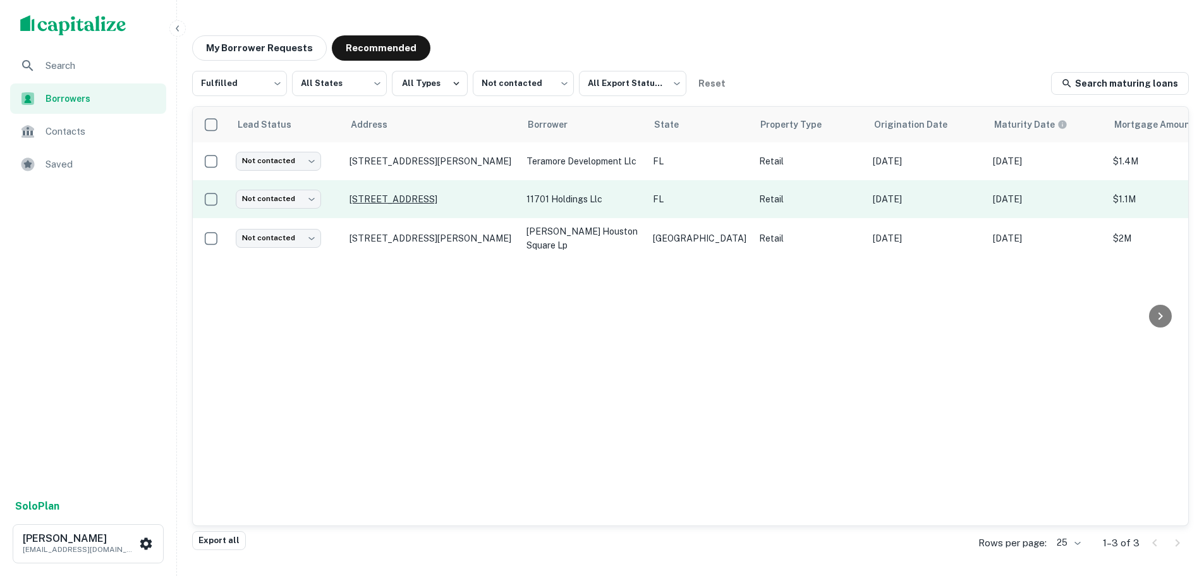
click at [418, 198] on p "[STREET_ADDRESS]" at bounding box center [431, 198] width 164 height 11
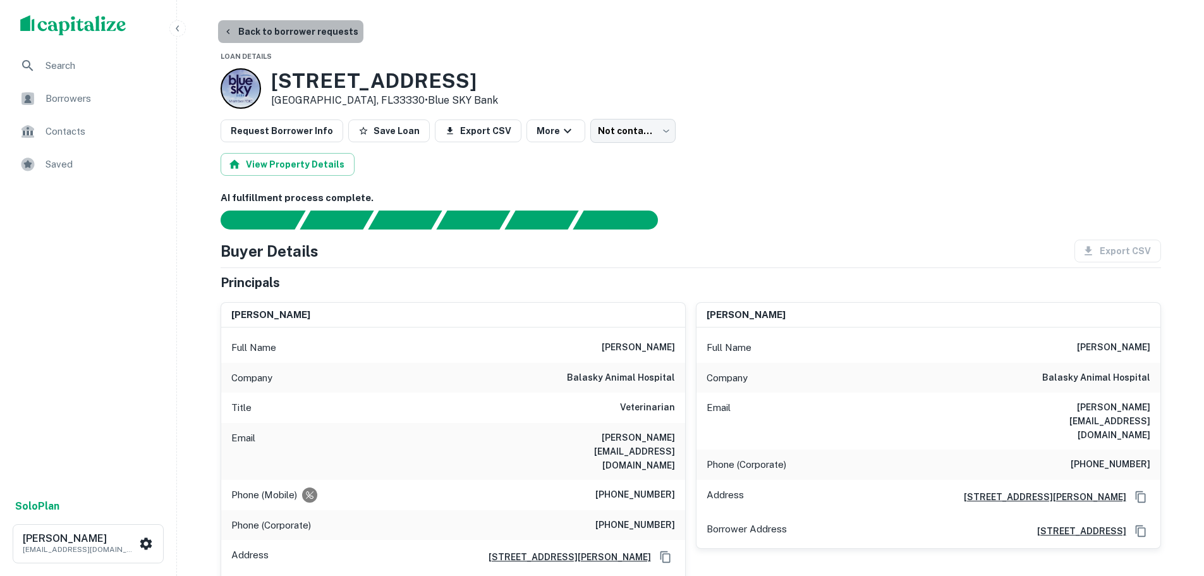
click at [314, 31] on button "Back to borrower requests" at bounding box center [290, 31] width 145 height 23
